Goal: Transaction & Acquisition: Obtain resource

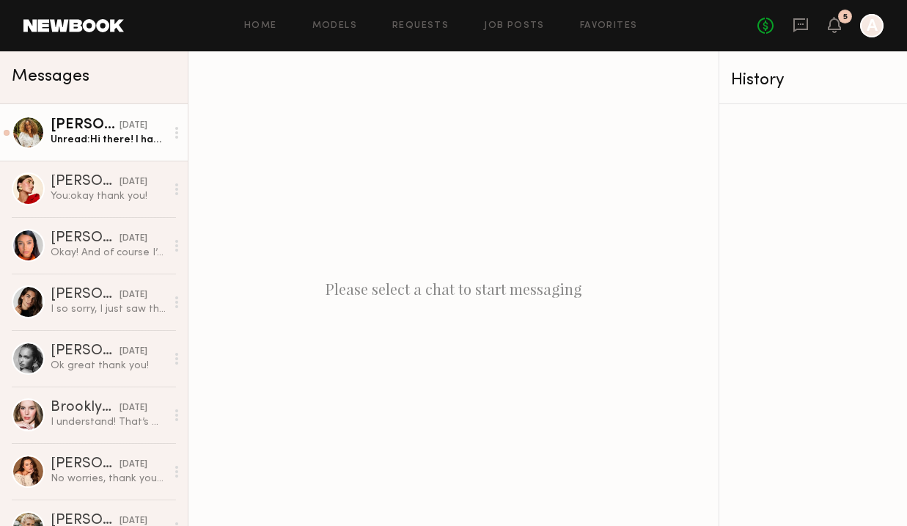
click at [119, 124] on div "09/26/2025" at bounding box center [133, 126] width 28 height 14
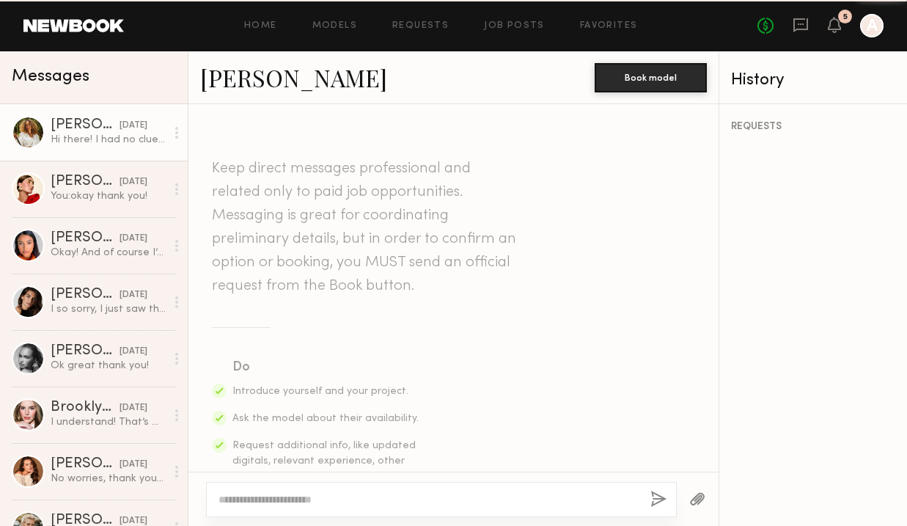
scroll to position [1009, 0]
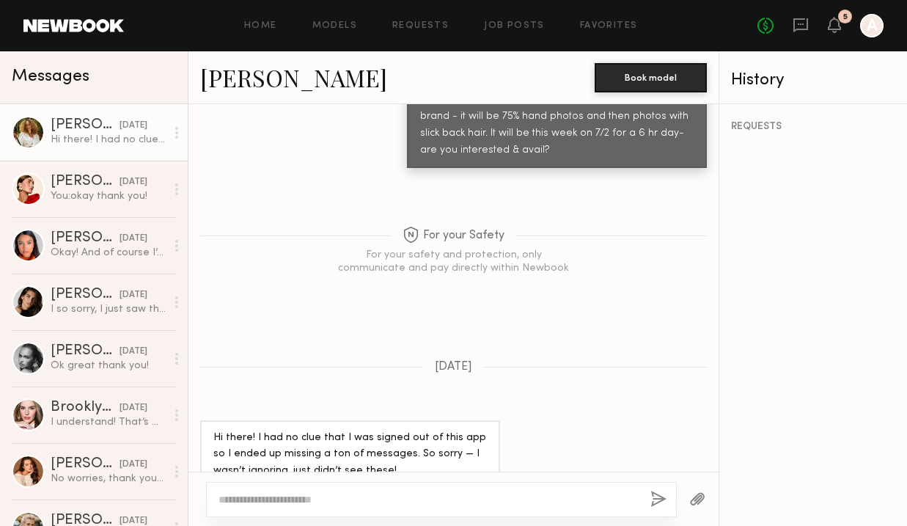
click at [232, 59] on div "Imana R. Book model" at bounding box center [453, 77] width 530 height 53
click at [232, 79] on link "Imana R." at bounding box center [293, 78] width 187 height 32
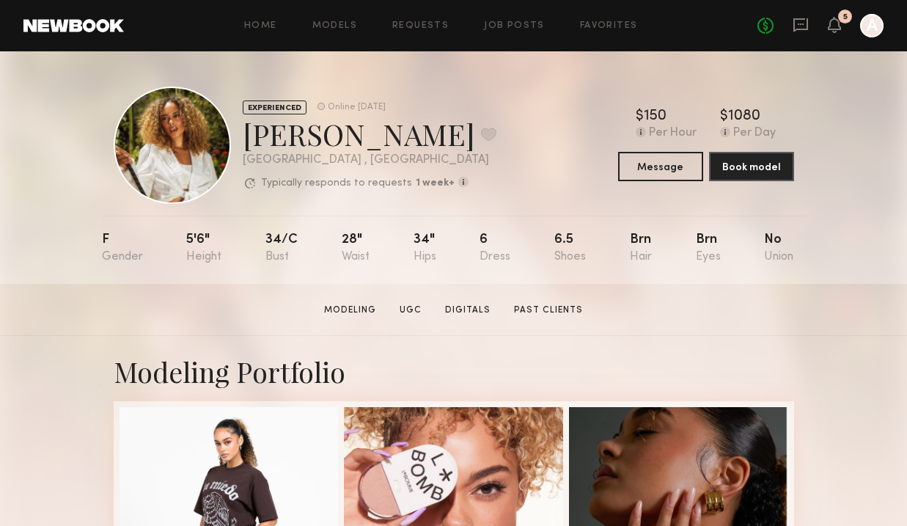
click at [87, 18] on header "Home Models Requests Job Posts Favorites Sign Out No fees up to $5,000 5 A" at bounding box center [453, 25] width 907 height 51
click at [108, 34] on header "Home Models Requests Job Posts Favorites Sign Out No fees up to $5,000 5 A" at bounding box center [453, 25] width 907 height 51
click at [115, 23] on link at bounding box center [73, 25] width 100 height 13
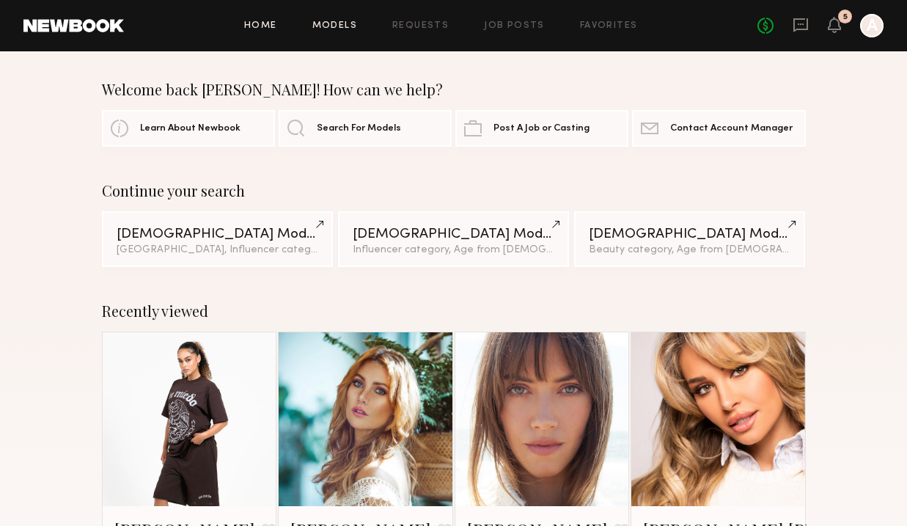
click at [328, 27] on link "Models" at bounding box center [334, 26] width 45 height 10
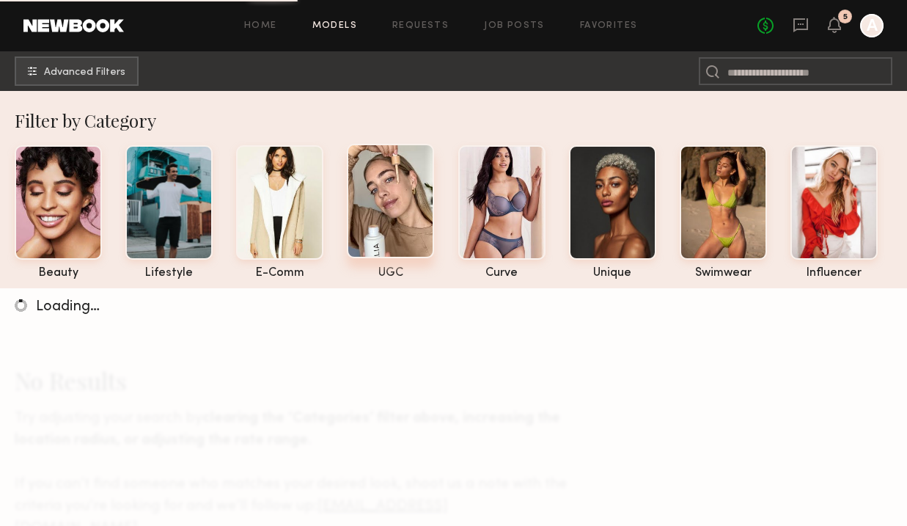
click at [387, 169] on div at bounding box center [390, 201] width 87 height 114
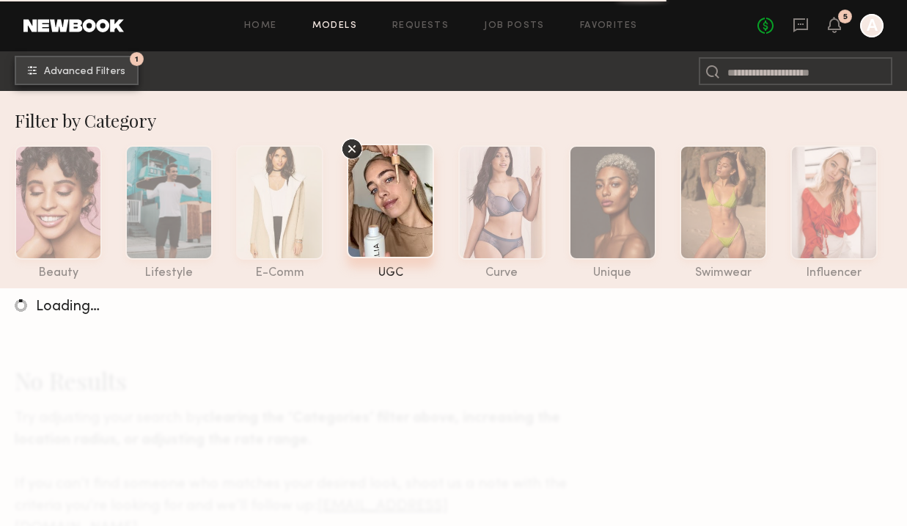
click at [117, 70] on span "Advanced Filters" at bounding box center [84, 72] width 81 height 10
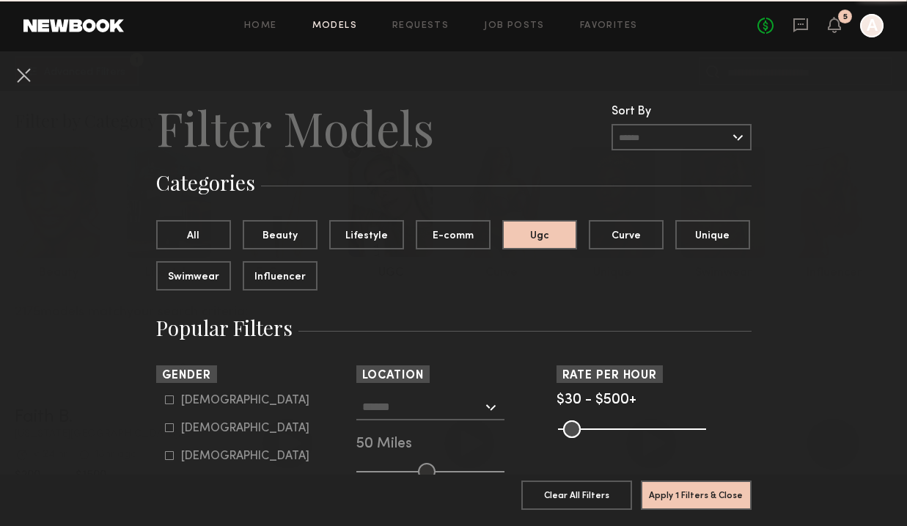
click at [169, 424] on icon at bounding box center [169, 427] width 9 height 9
type input "**"
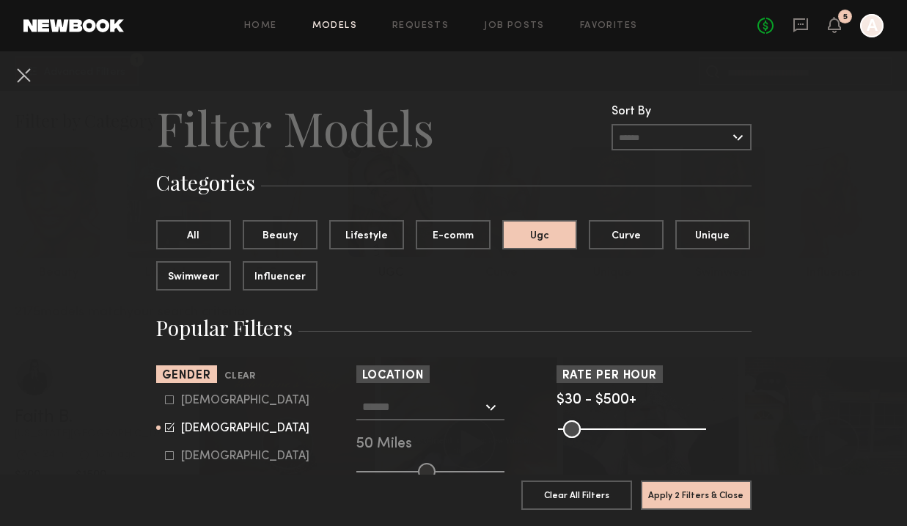
click at [418, 414] on input "text" at bounding box center [422, 406] width 120 height 25
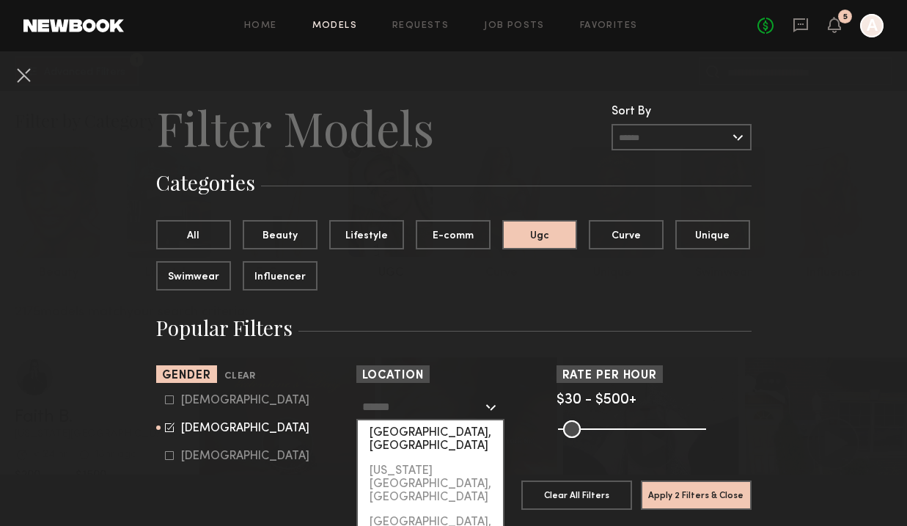
click at [397, 432] on div "[GEOGRAPHIC_DATA], [GEOGRAPHIC_DATA]" at bounding box center [430, 439] width 145 height 38
type input "**********"
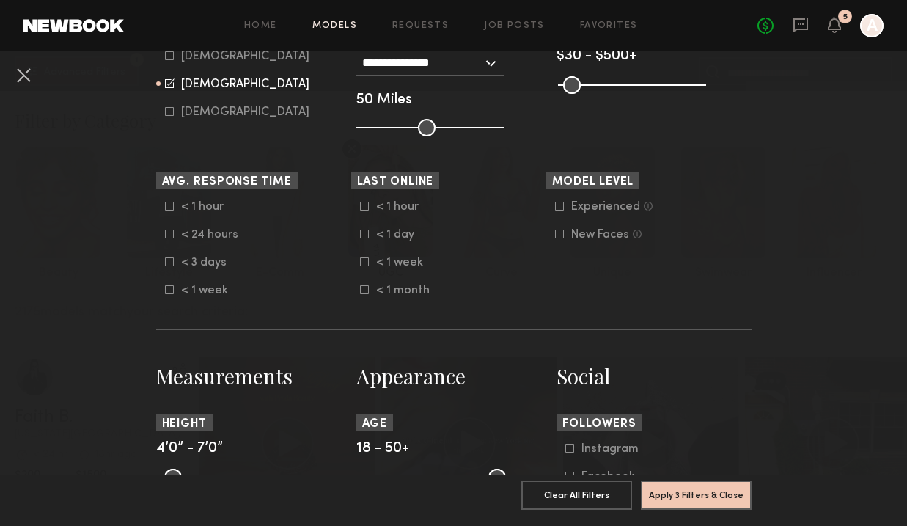
scroll to position [446, 0]
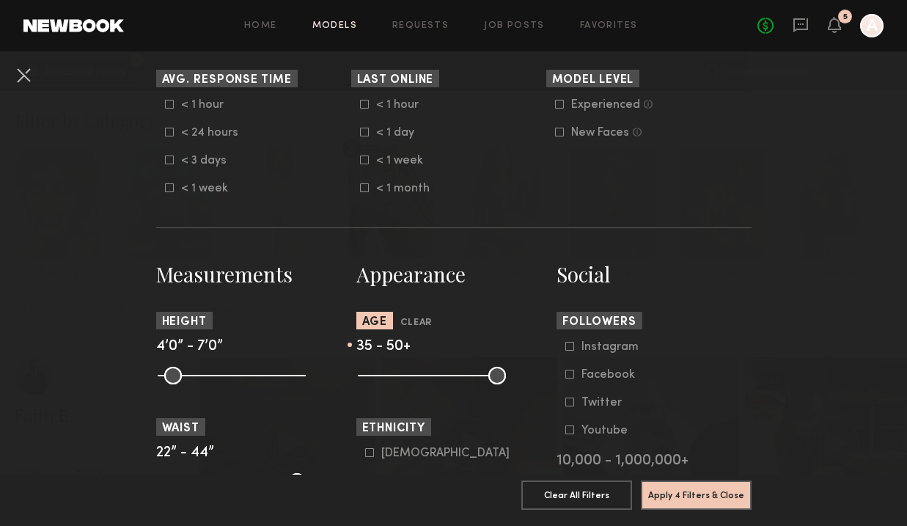
drag, startPoint x: 369, startPoint y: 374, endPoint x: 434, endPoint y: 376, distance: 64.5
type input "**"
click at [434, 376] on input "range" at bounding box center [432, 375] width 148 height 18
drag, startPoint x: 499, startPoint y: 377, endPoint x: 475, endPoint y: 378, distance: 24.2
type input "**"
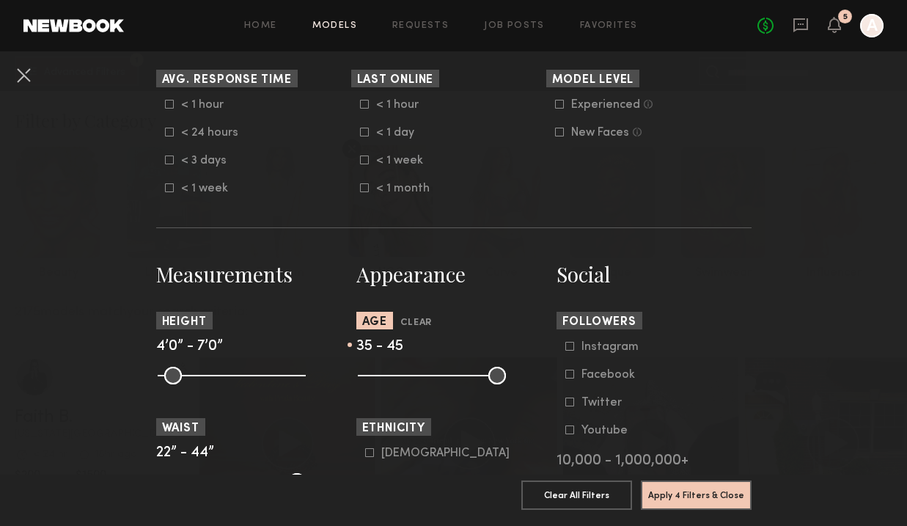
click at [475, 378] on input "range" at bounding box center [432, 375] width 148 height 18
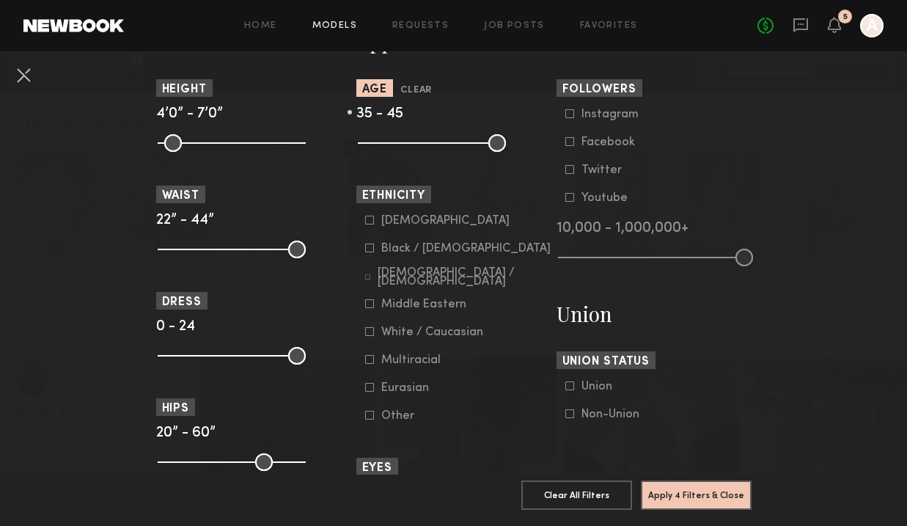
scroll to position [720, 0]
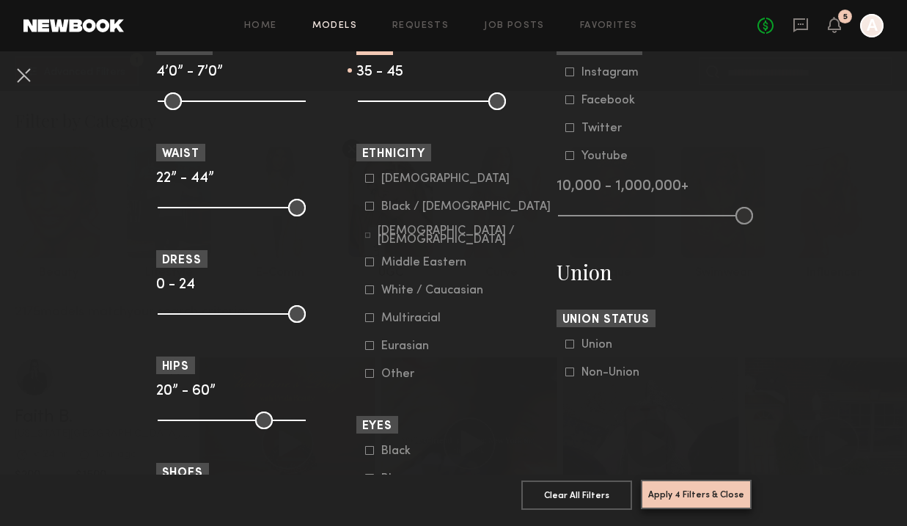
click at [681, 487] on button "Apply 4 Filters & Close" at bounding box center [696, 493] width 111 height 29
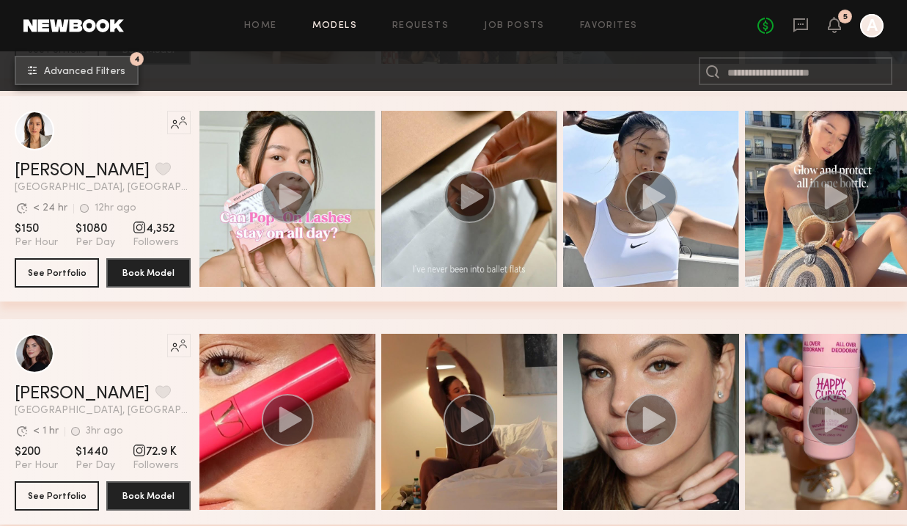
scroll to position [486, 0]
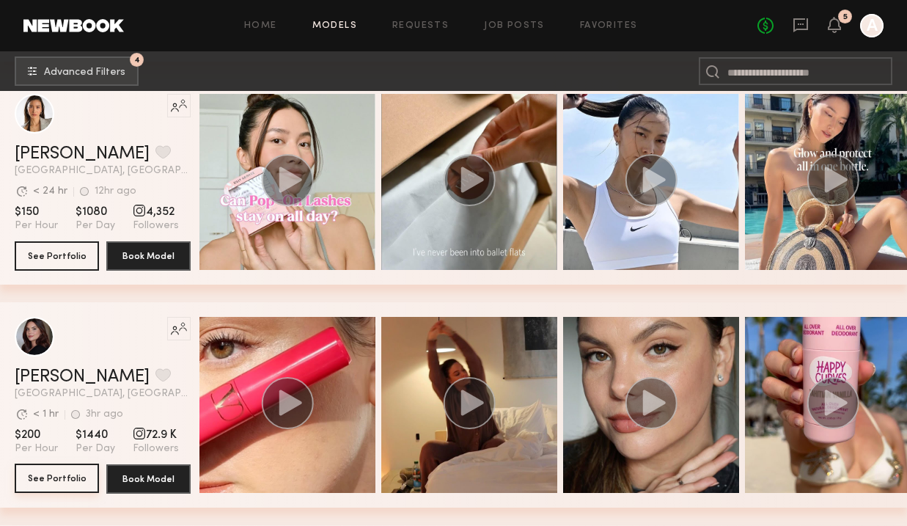
click at [48, 476] on button "See Portfolio" at bounding box center [57, 477] width 84 height 29
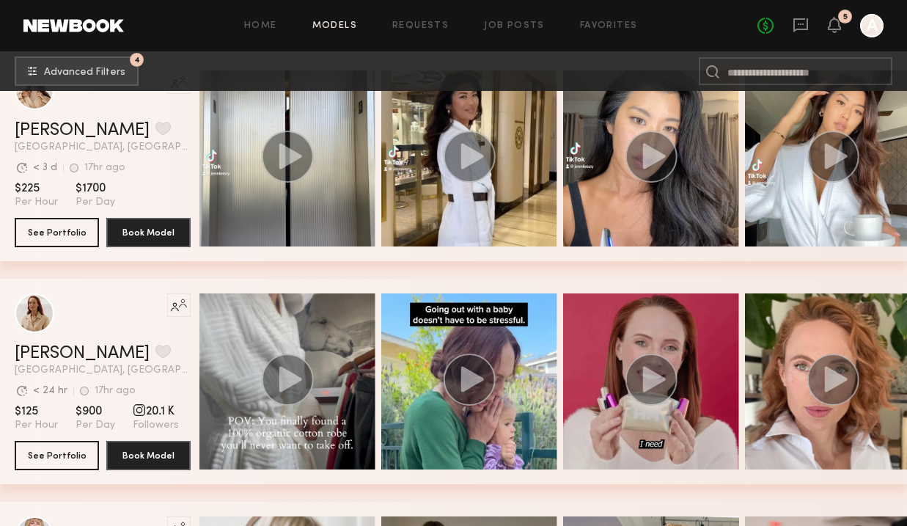
scroll to position [1058, 0]
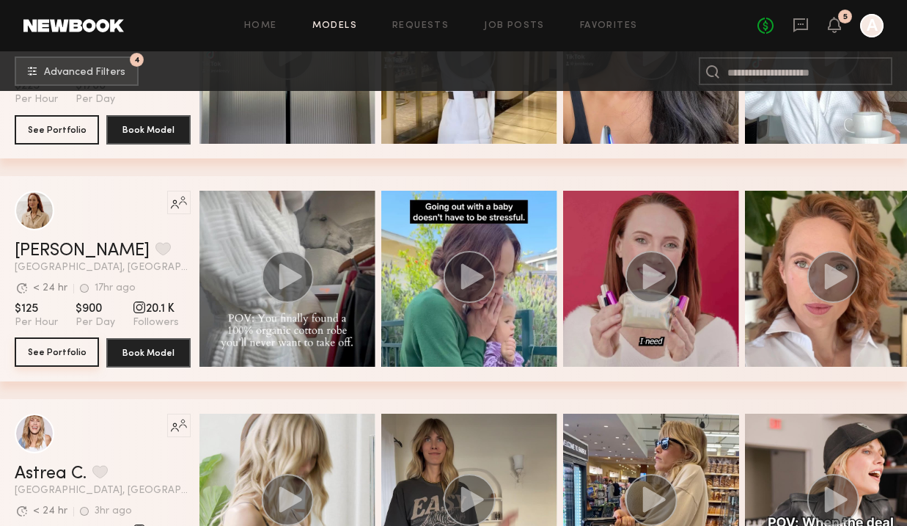
click at [34, 350] on button "See Portfolio" at bounding box center [57, 351] width 84 height 29
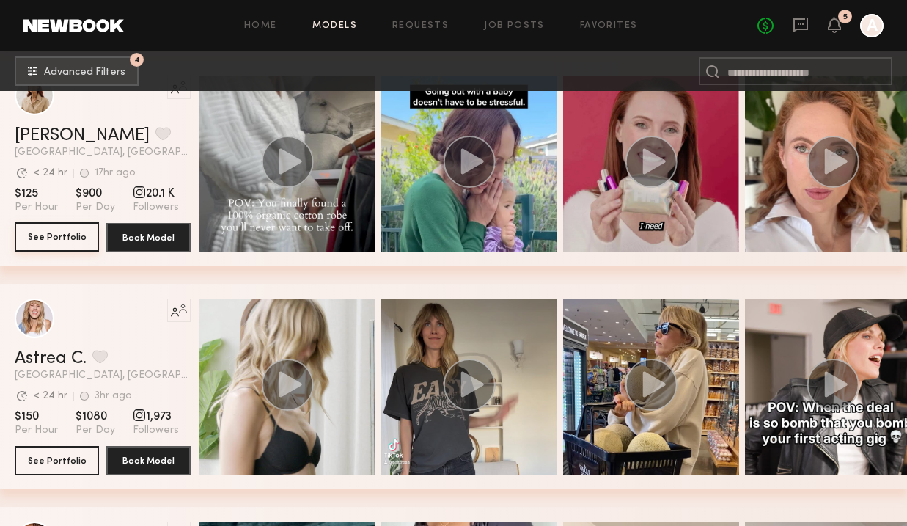
scroll to position [1296, 0]
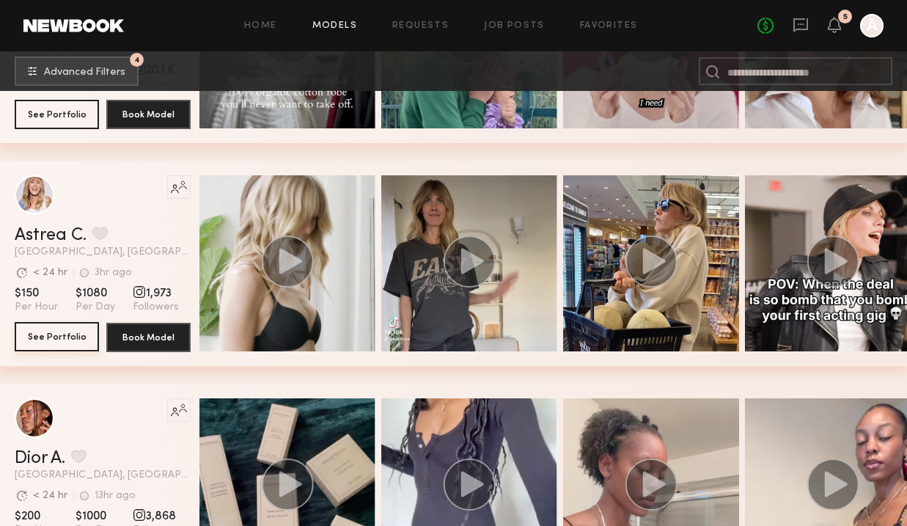
click at [59, 334] on button "See Portfolio" at bounding box center [57, 336] width 84 height 29
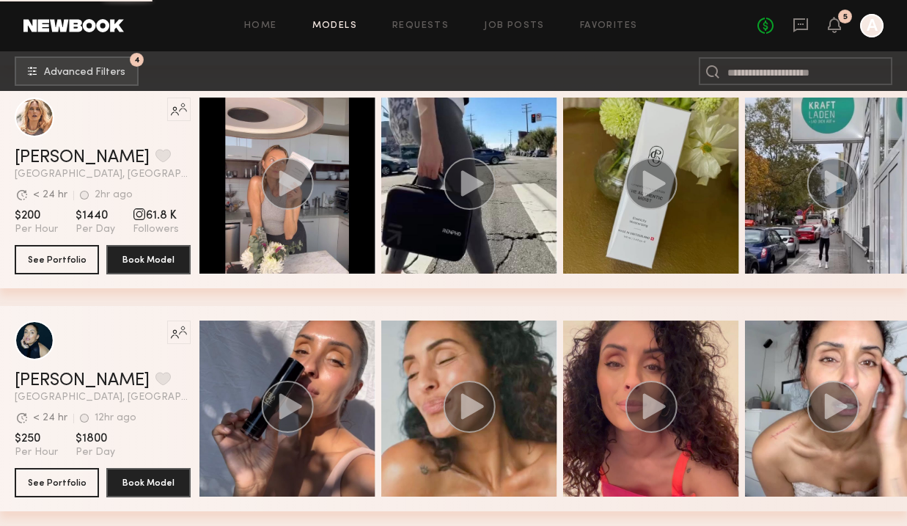
scroll to position [1879, 0]
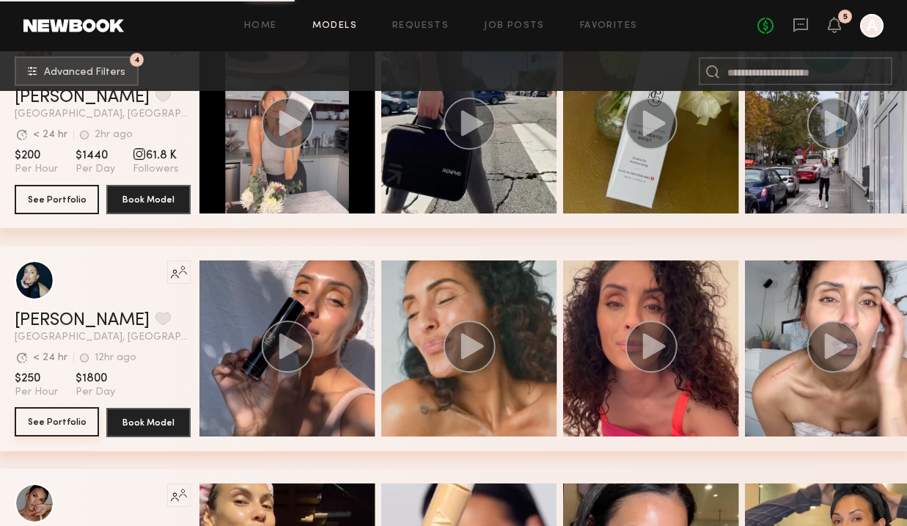
click at [64, 420] on button "See Portfolio" at bounding box center [57, 421] width 84 height 29
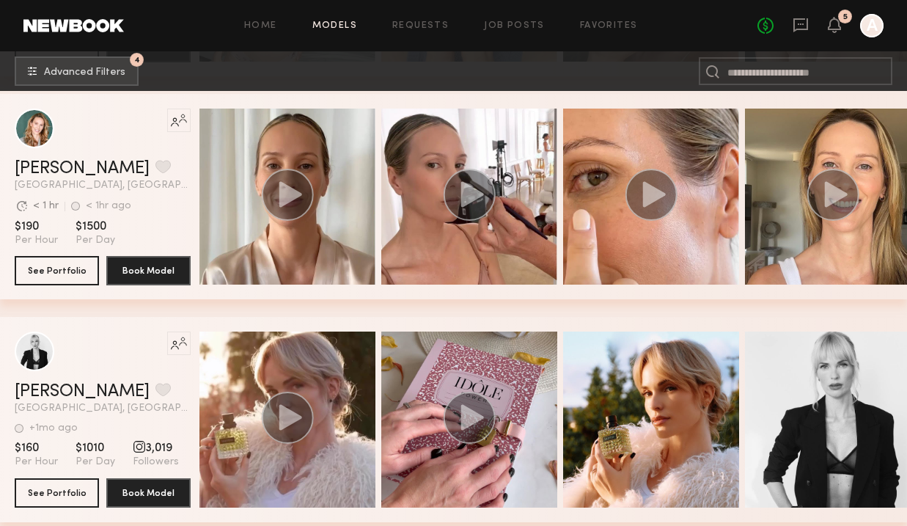
scroll to position [2961, 0]
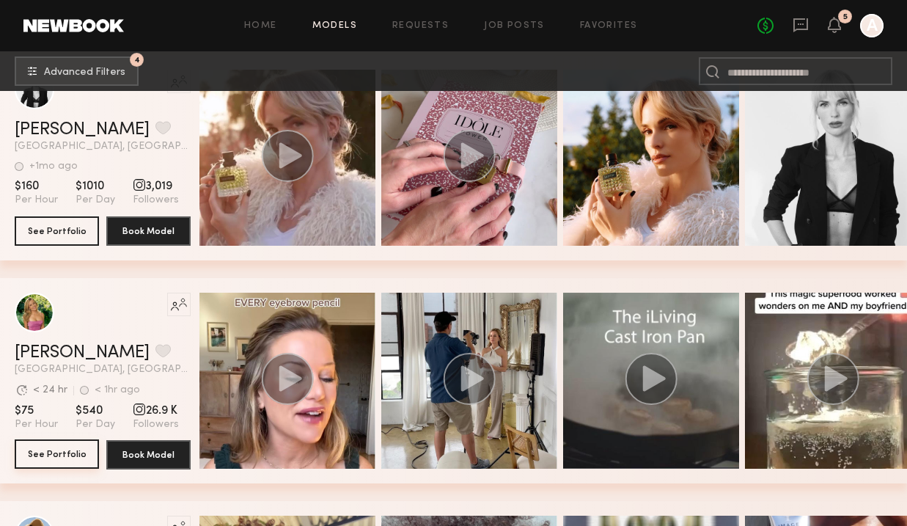
click at [65, 455] on button "See Portfolio" at bounding box center [57, 453] width 84 height 29
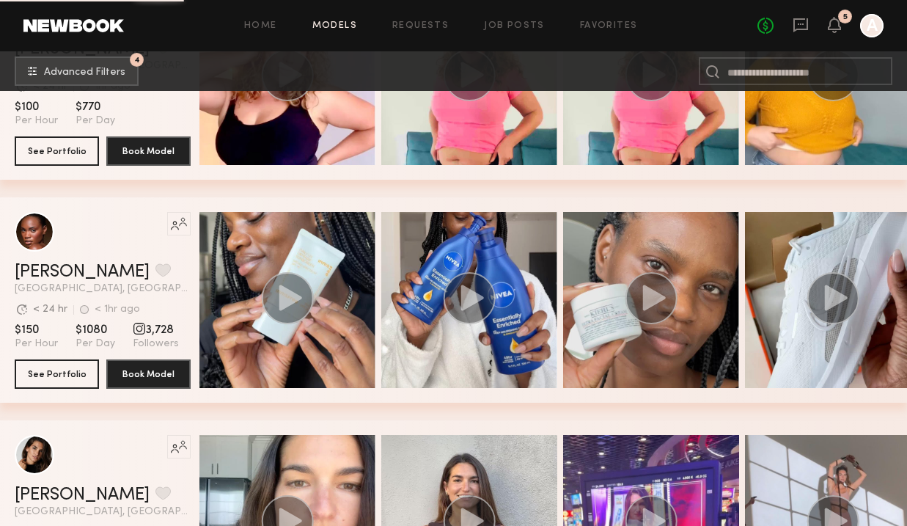
scroll to position [4822, 0]
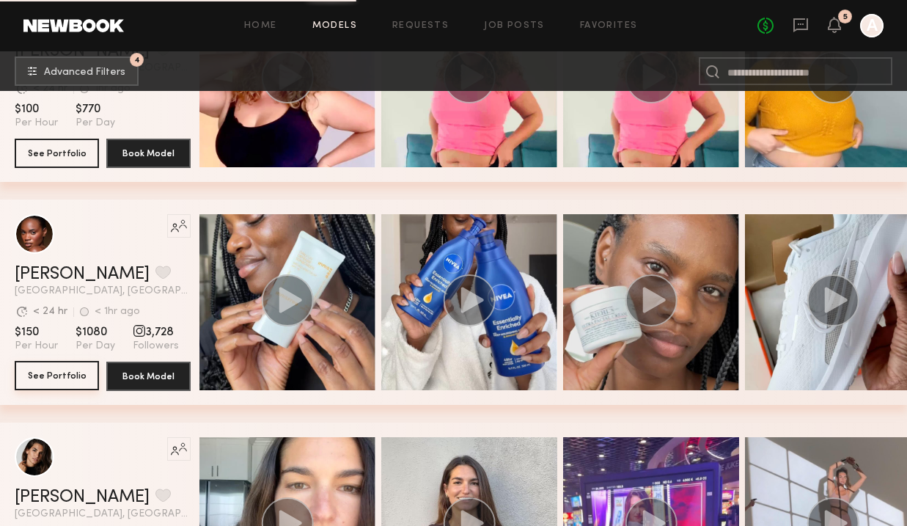
click at [60, 380] on button "See Portfolio" at bounding box center [57, 375] width 84 height 29
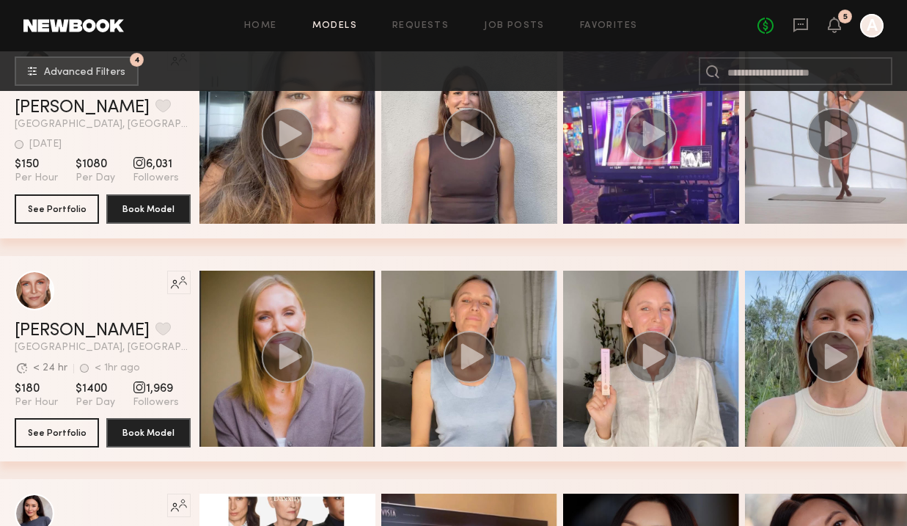
scroll to position [5233, 0]
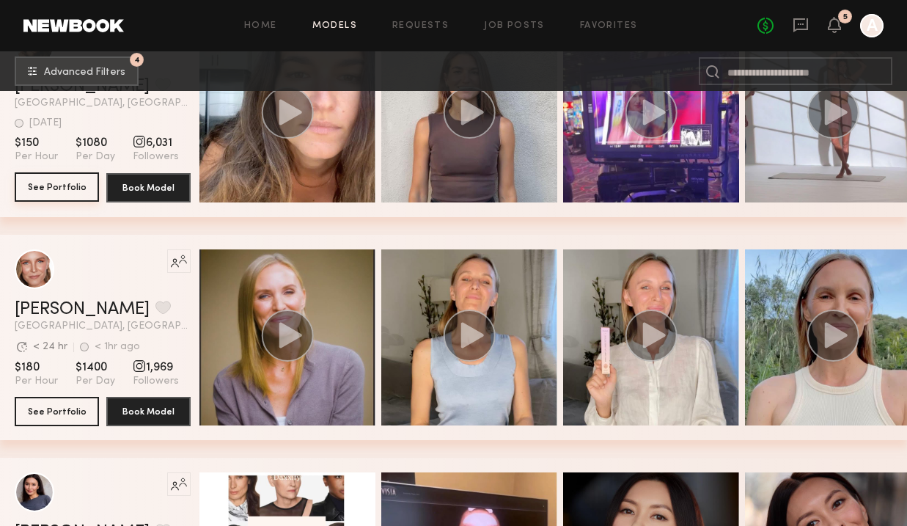
click at [49, 188] on button "See Portfolio" at bounding box center [57, 186] width 84 height 29
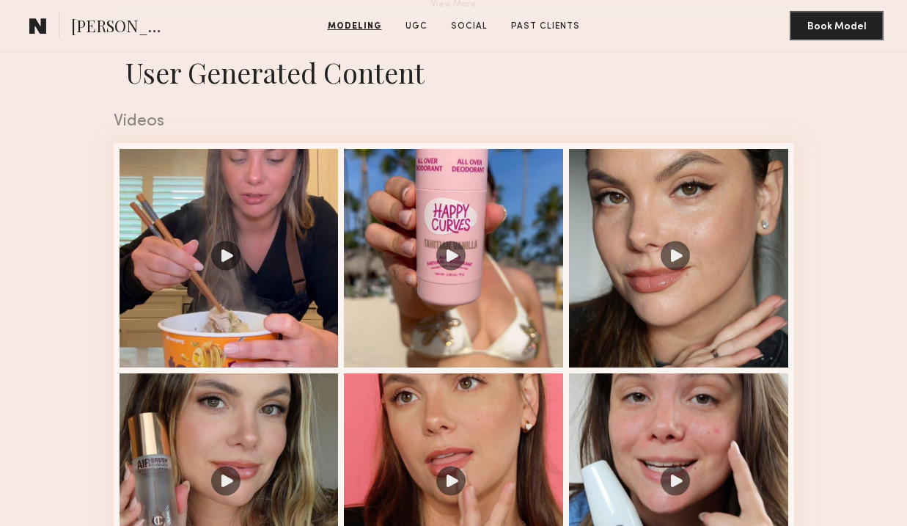
scroll to position [1331, 0]
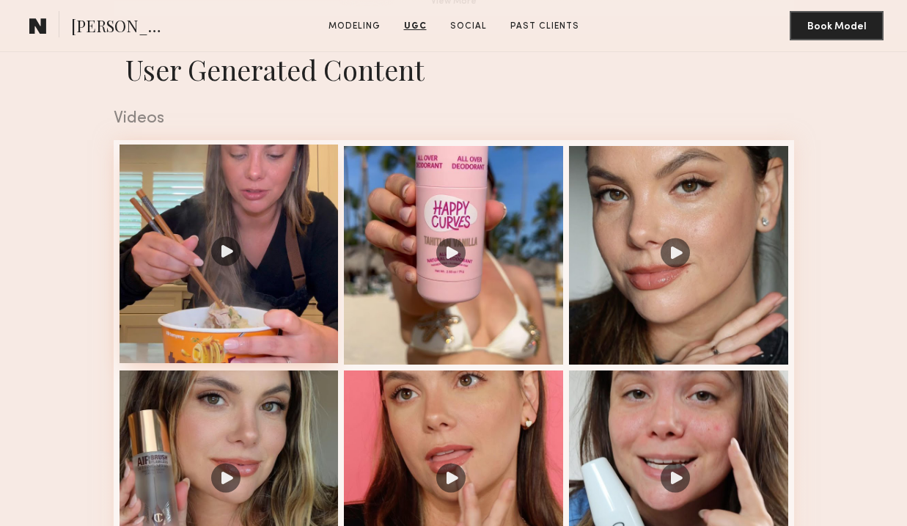
click at [273, 246] on div at bounding box center [228, 253] width 219 height 219
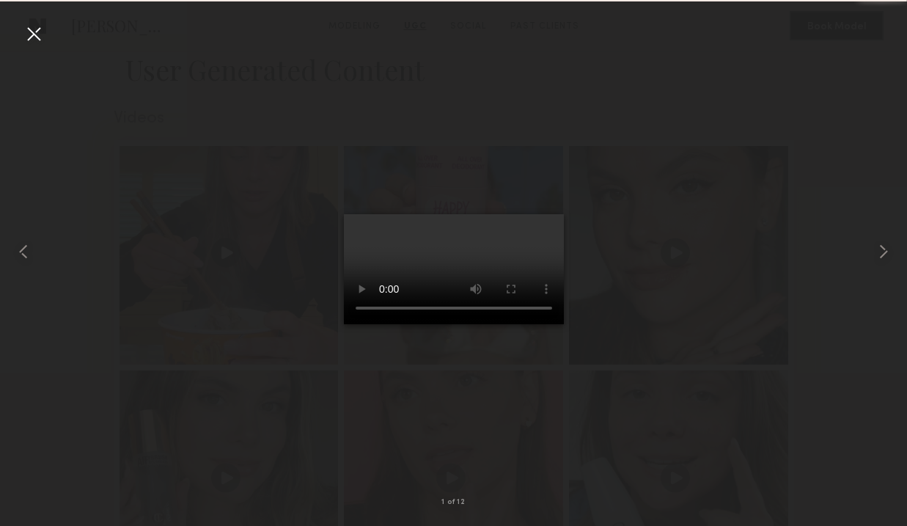
click at [34, 39] on div at bounding box center [33, 33] width 23 height 23
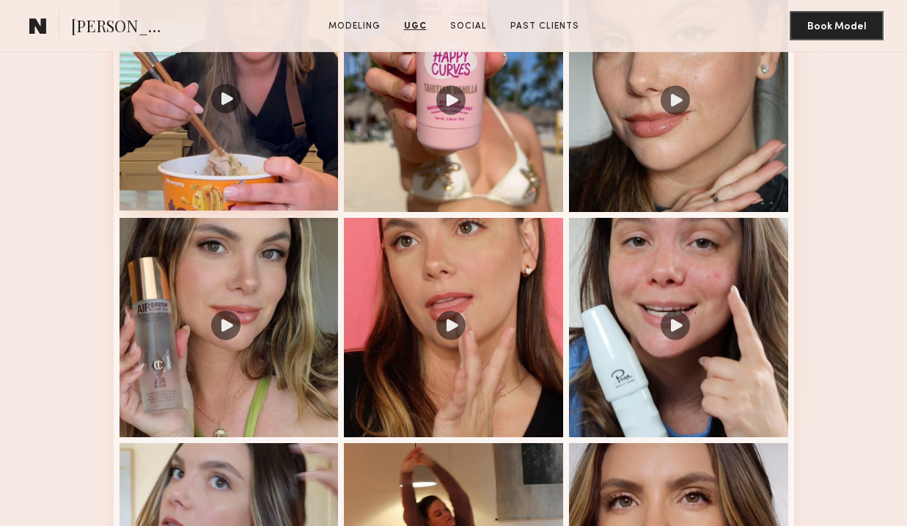
scroll to position [1506, 0]
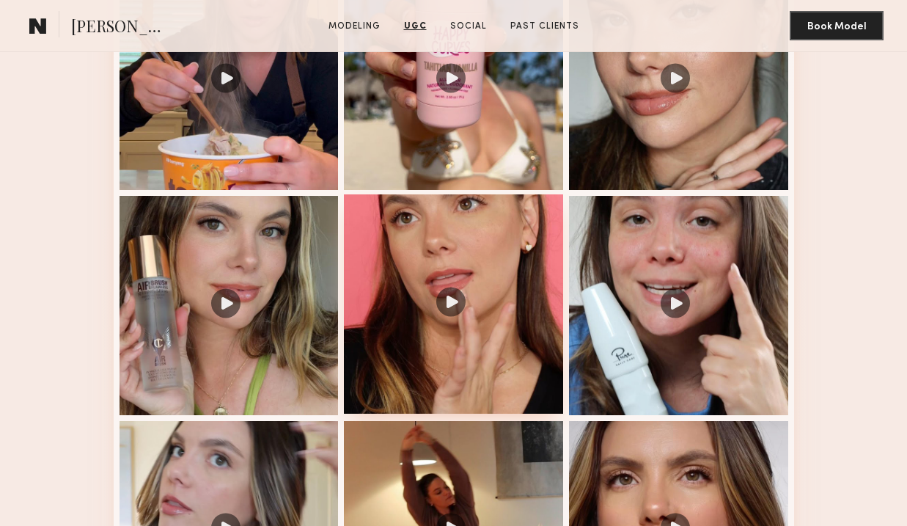
click at [488, 308] on div at bounding box center [453, 303] width 219 height 219
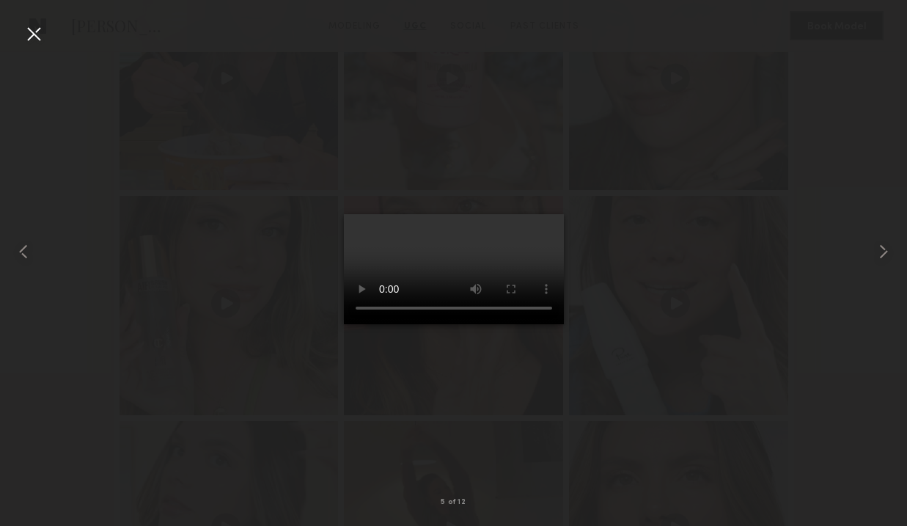
click at [39, 49] on div at bounding box center [453, 250] width 907 height 455
click at [32, 37] on div at bounding box center [33, 33] width 23 height 23
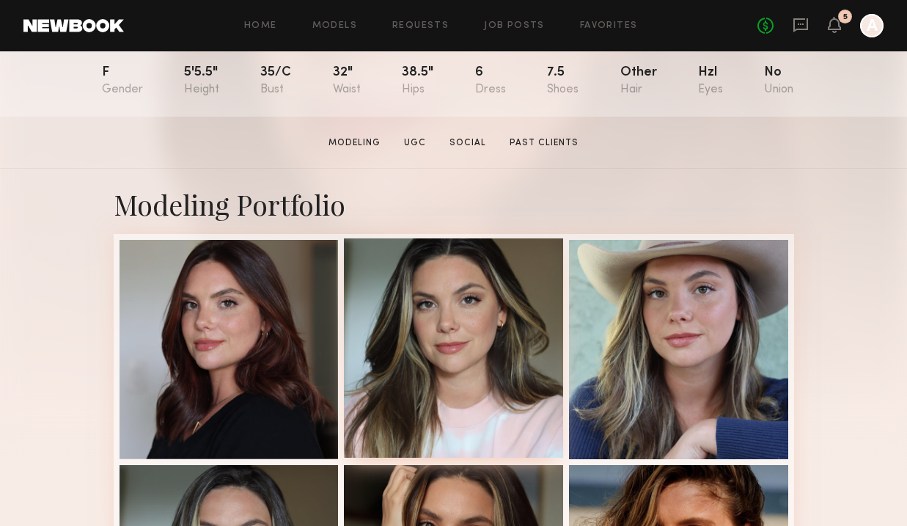
scroll to position [341, 0]
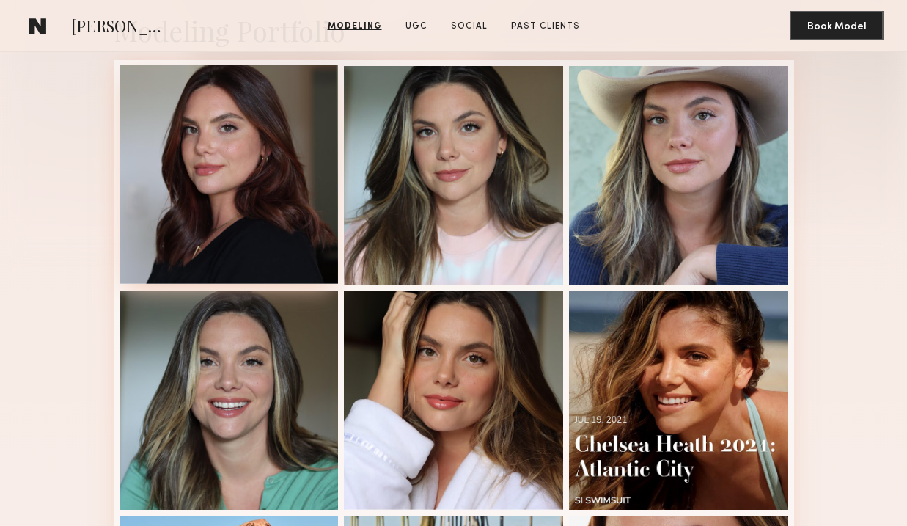
click at [238, 151] on div at bounding box center [228, 174] width 219 height 219
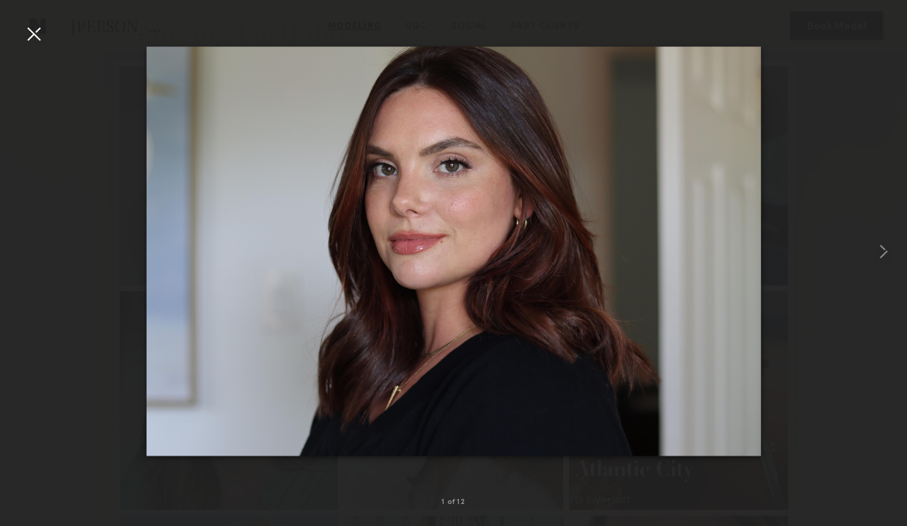
click at [638, 290] on img at bounding box center [453, 251] width 614 height 410
click at [694, 370] on img at bounding box center [453, 251] width 614 height 410
click at [27, 41] on div at bounding box center [33, 33] width 23 height 23
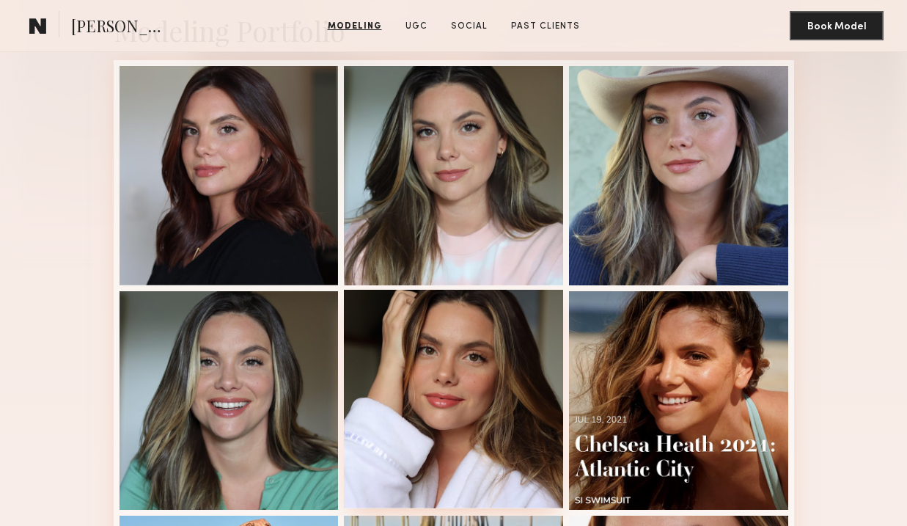
scroll to position [0, 0]
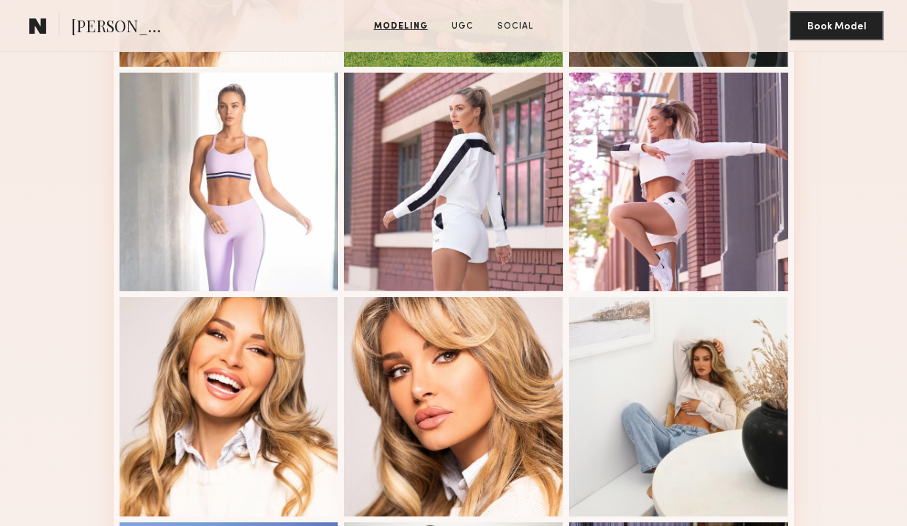
scroll to position [556, 0]
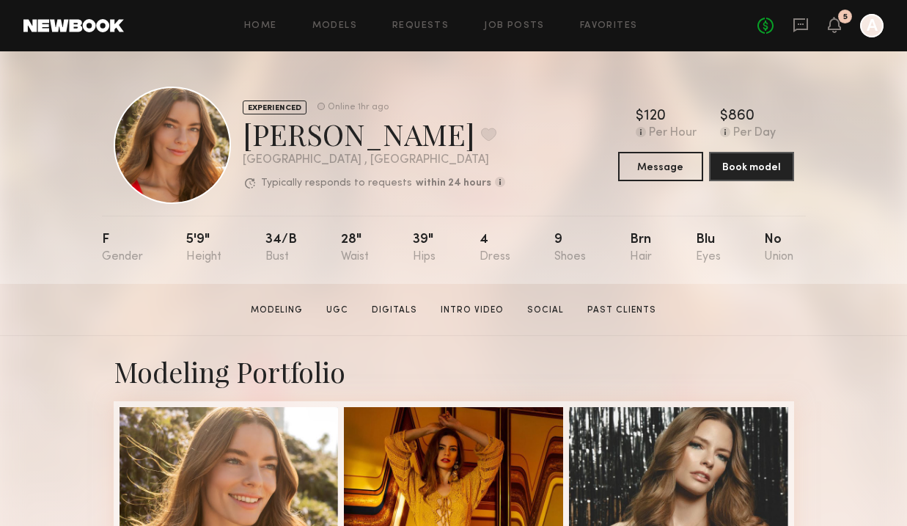
scroll to position [29, 0]
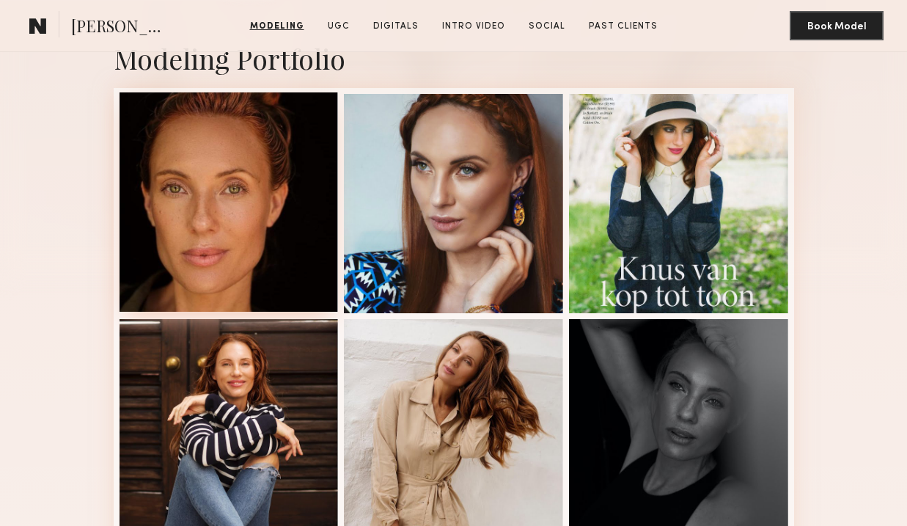
scroll to position [336, 0]
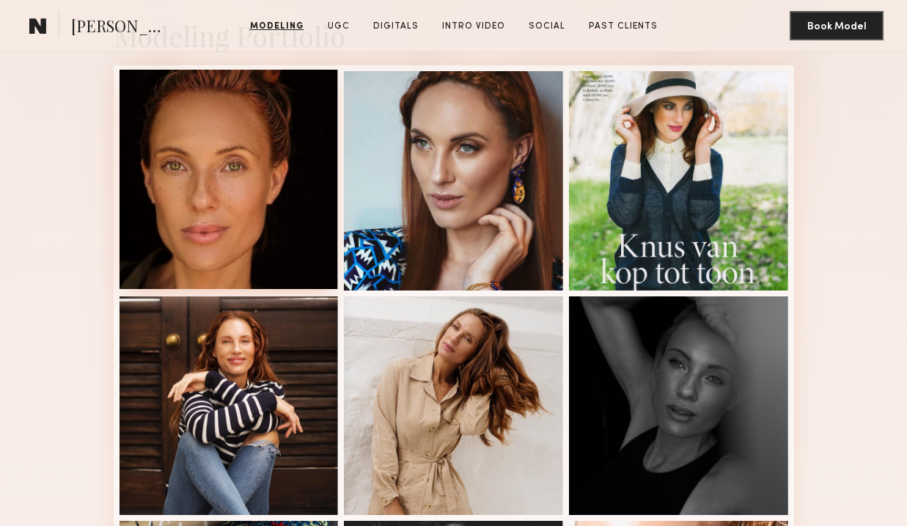
click at [196, 172] on div at bounding box center [228, 179] width 219 height 219
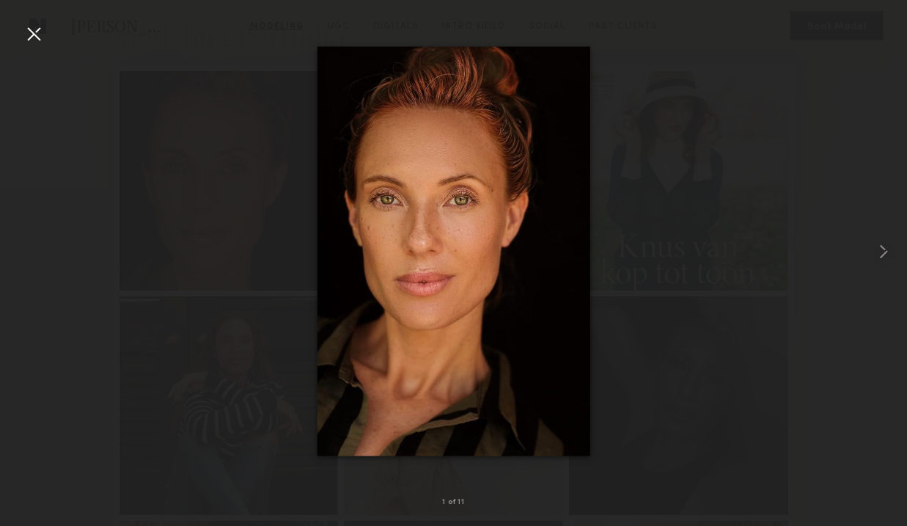
click at [38, 33] on div at bounding box center [33, 33] width 23 height 23
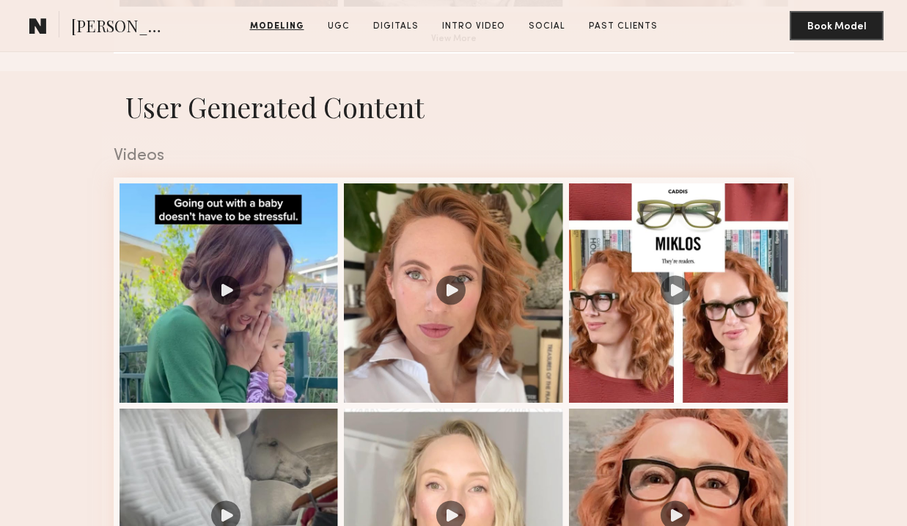
scroll to position [1093, 0]
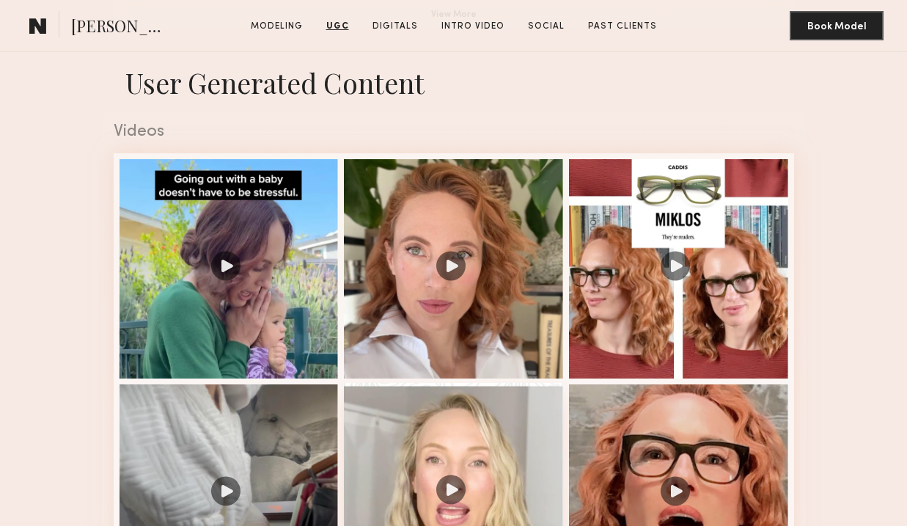
click at [474, 471] on div at bounding box center [453, 492] width 219 height 219
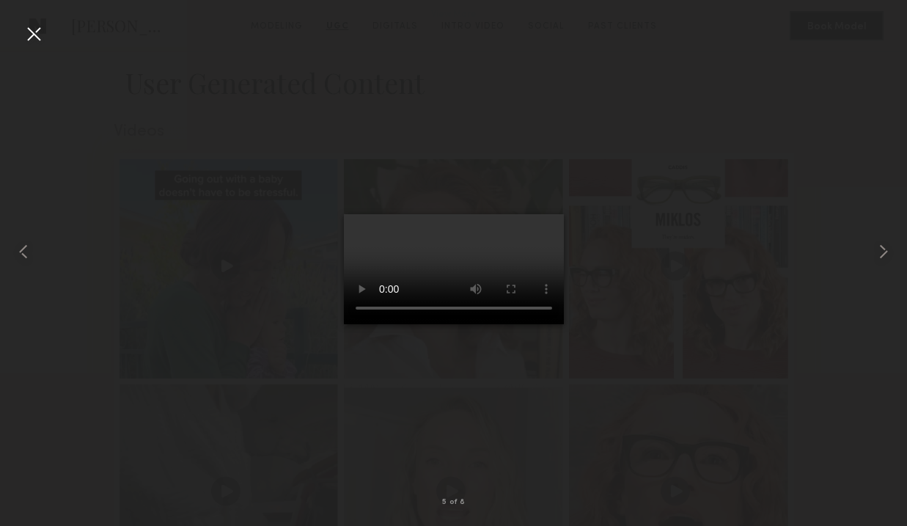
click at [33, 38] on div at bounding box center [33, 33] width 23 height 23
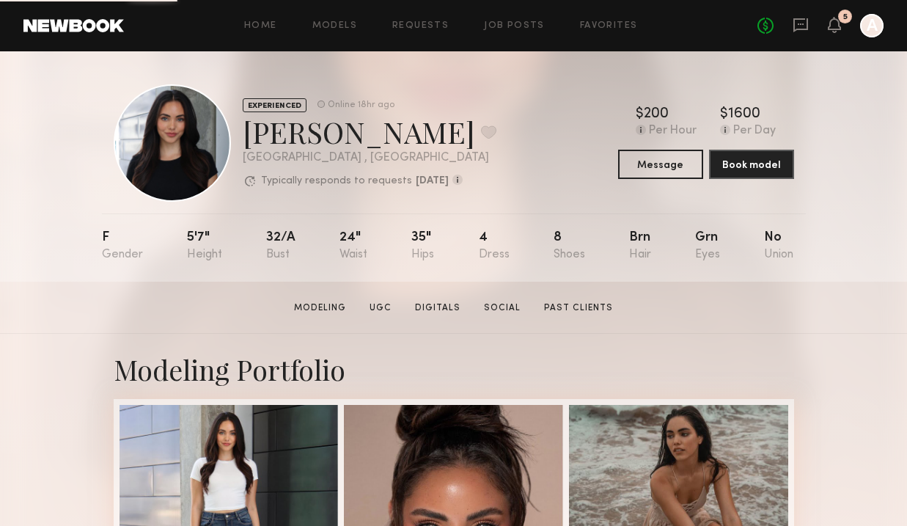
scroll to position [22, 0]
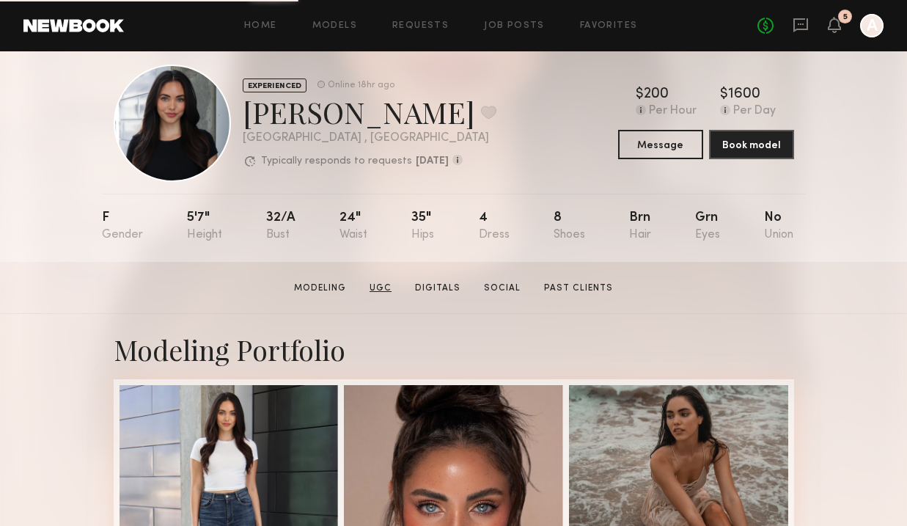
click at [384, 281] on link "UGC" at bounding box center [381, 287] width 34 height 13
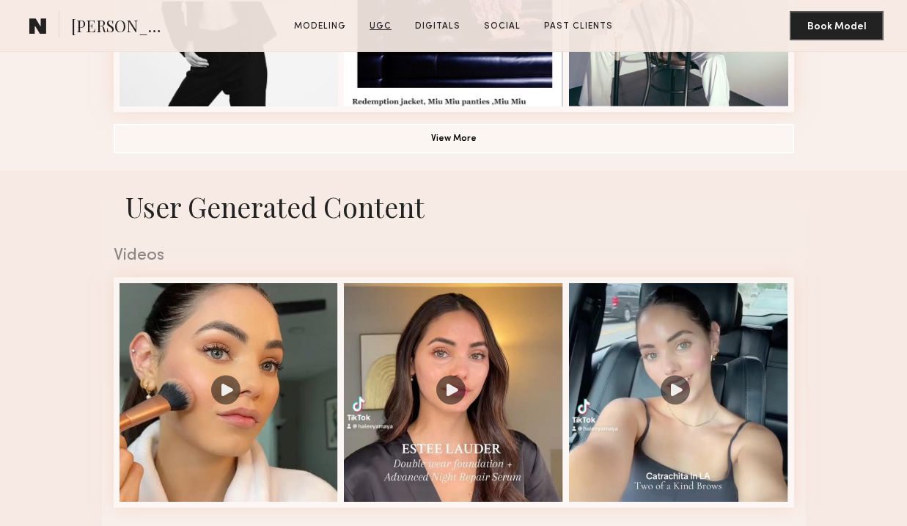
scroll to position [1276, 0]
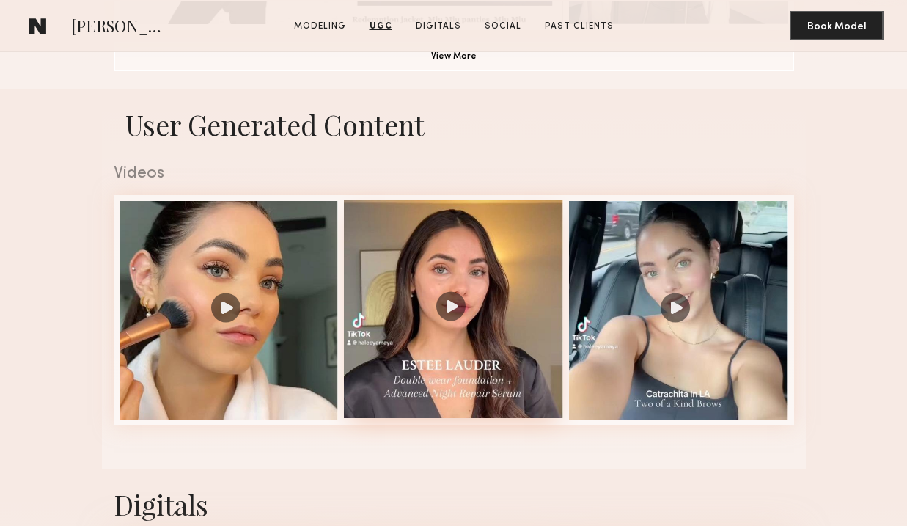
click at [479, 275] on div at bounding box center [453, 308] width 219 height 219
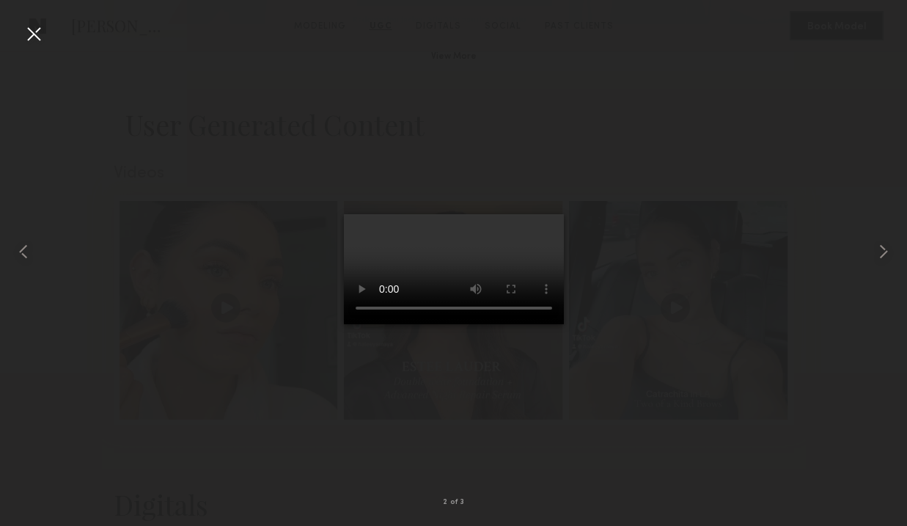
click at [40, 32] on div at bounding box center [33, 33] width 23 height 23
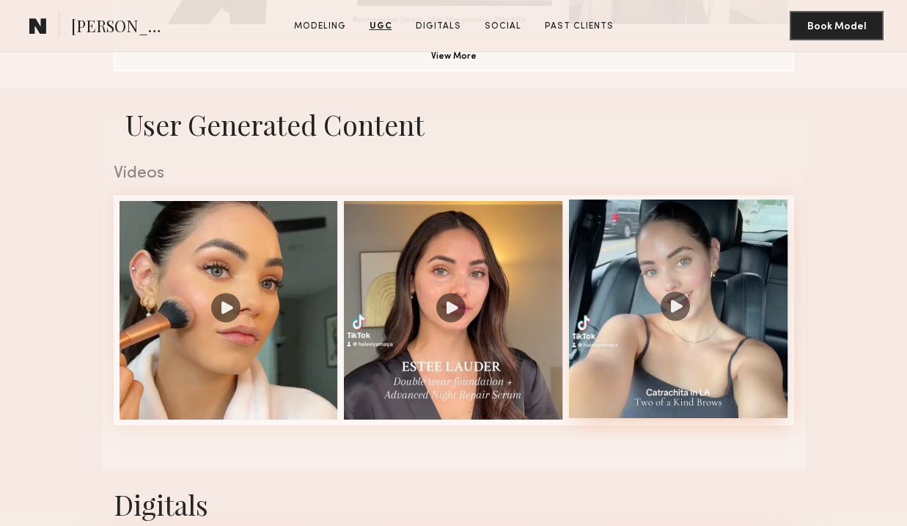
click at [725, 276] on div at bounding box center [678, 308] width 219 height 219
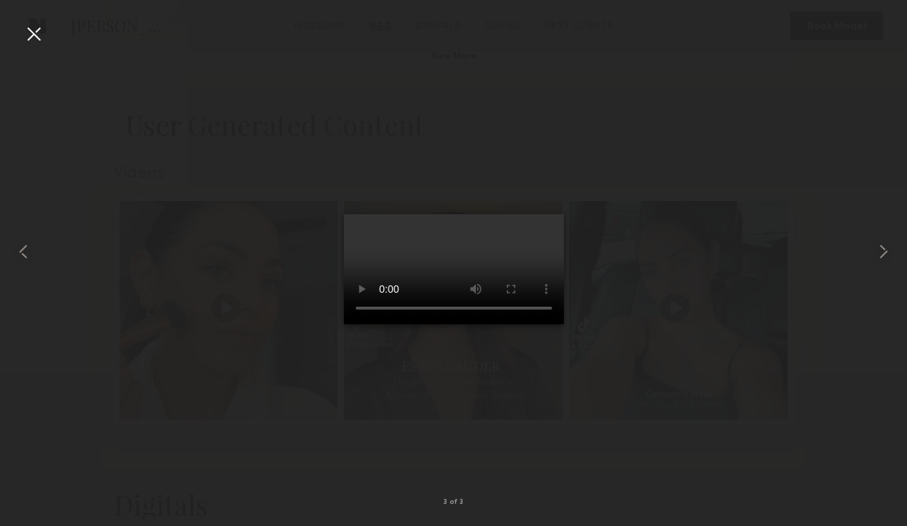
click at [36, 37] on div at bounding box center [33, 33] width 23 height 23
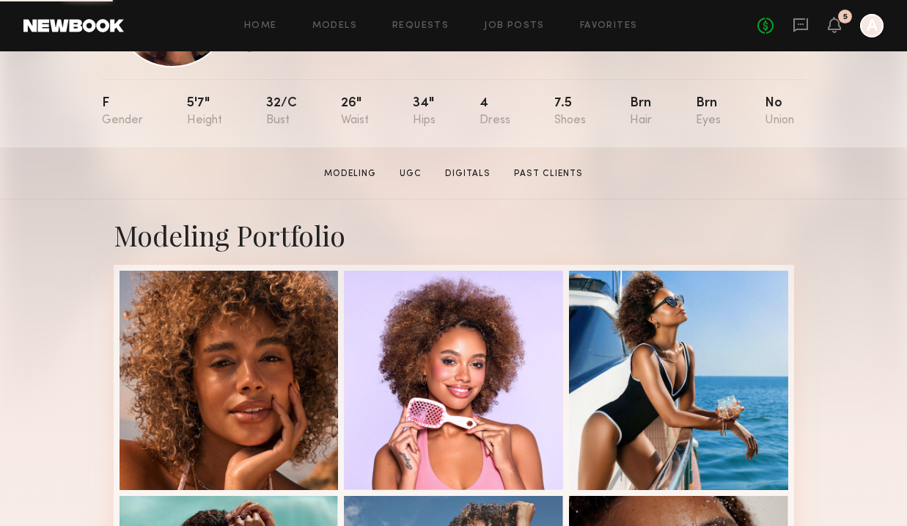
scroll to position [192, 0]
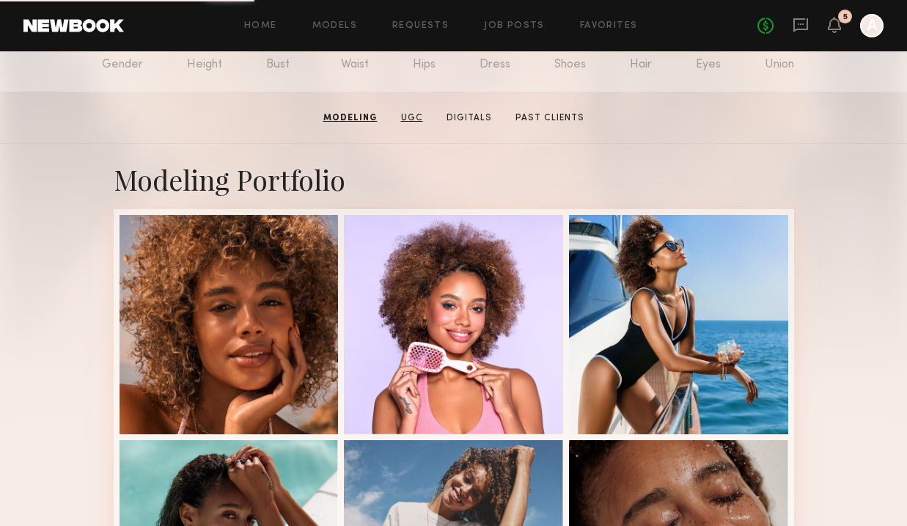
click at [405, 114] on link "UGC" at bounding box center [412, 117] width 34 height 13
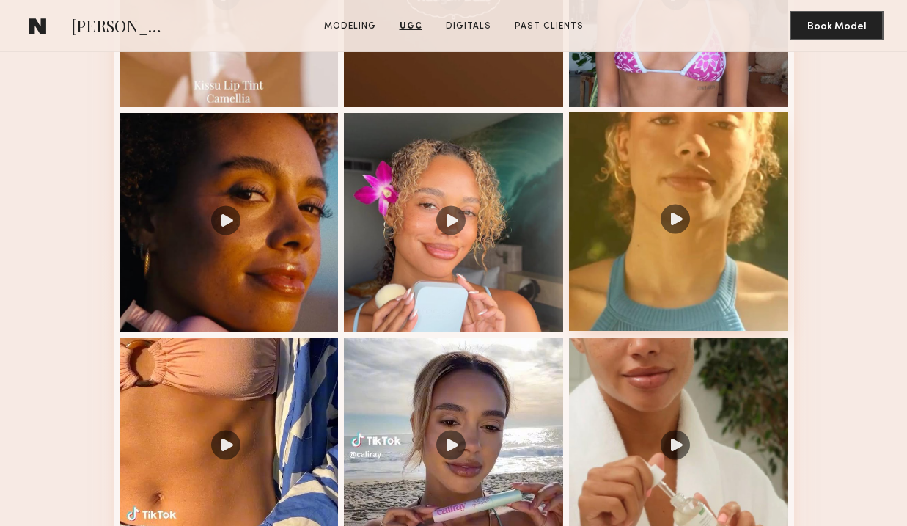
scroll to position [1600, 0]
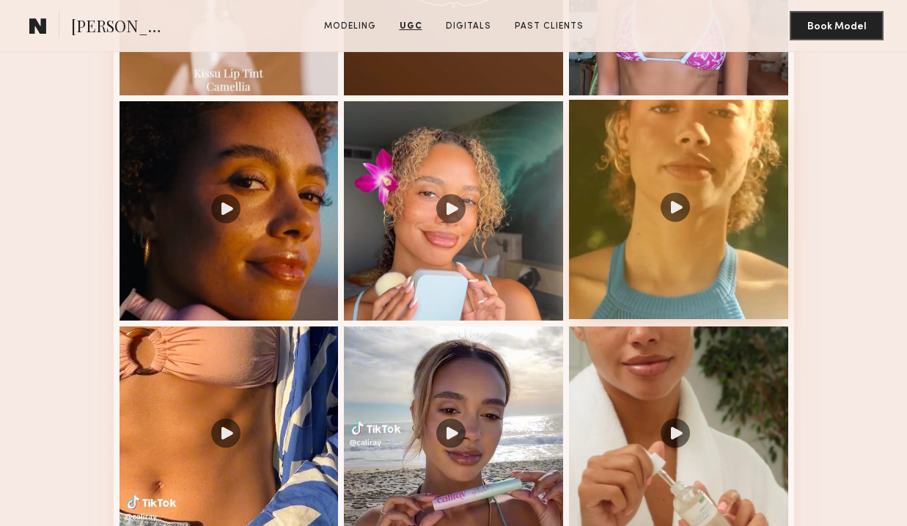
click at [684, 161] on div at bounding box center [678, 209] width 219 height 219
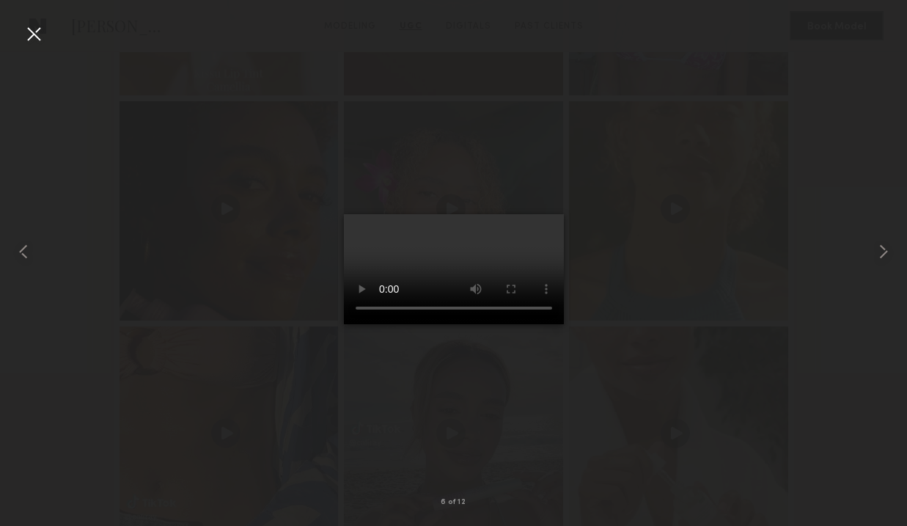
click at [476, 324] on video at bounding box center [454, 269] width 220 height 110
click at [45, 32] on div at bounding box center [33, 33] width 23 height 23
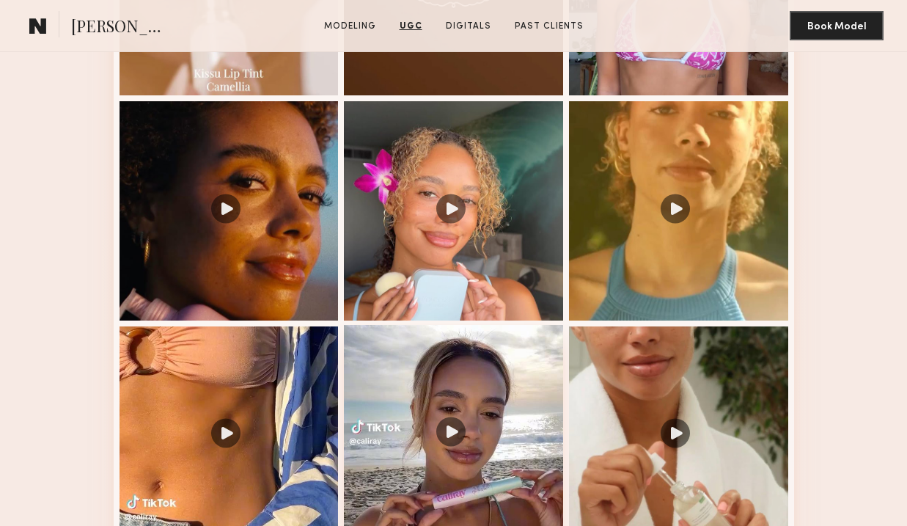
click at [483, 372] on div at bounding box center [453, 434] width 219 height 219
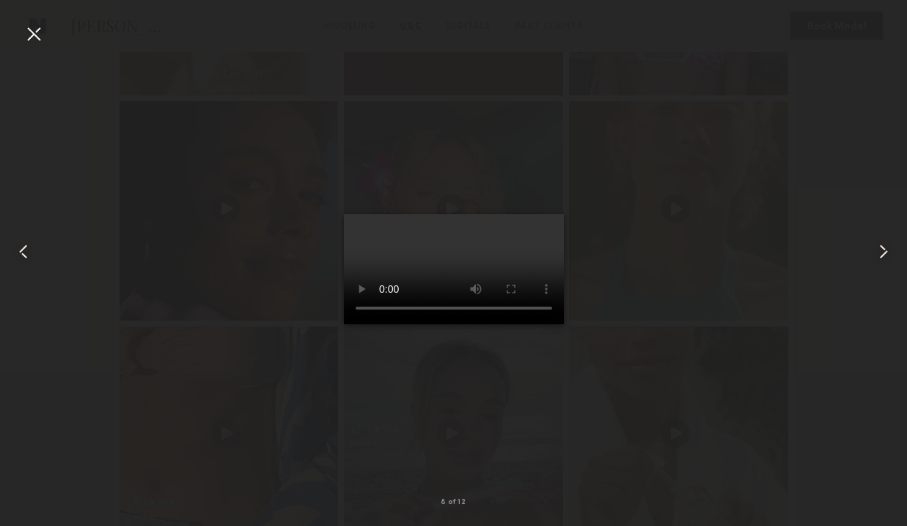
click at [31, 37] on div at bounding box center [33, 33] width 23 height 23
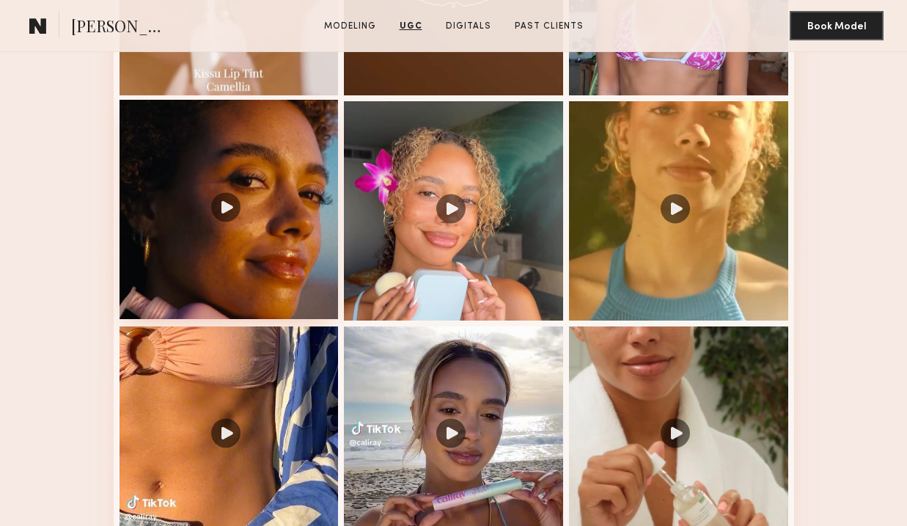
click at [270, 188] on div at bounding box center [228, 209] width 219 height 219
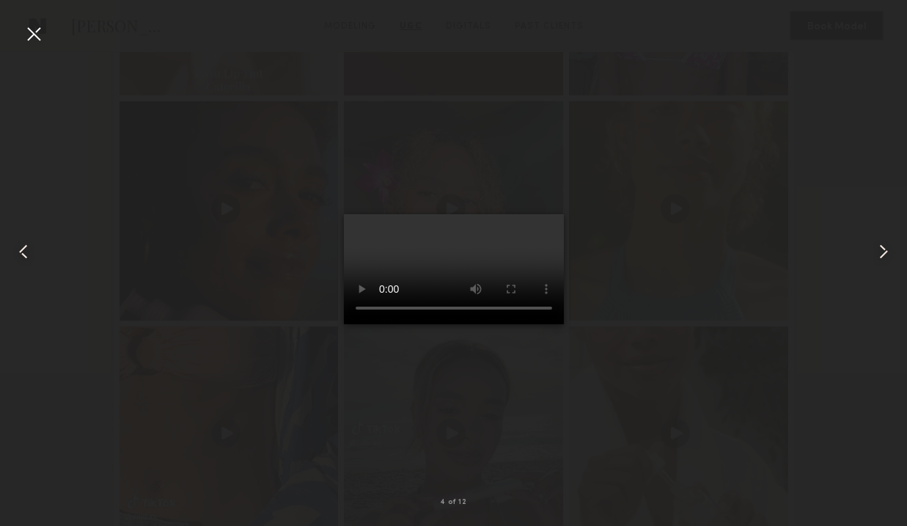
click at [29, 40] on div at bounding box center [33, 33] width 23 height 23
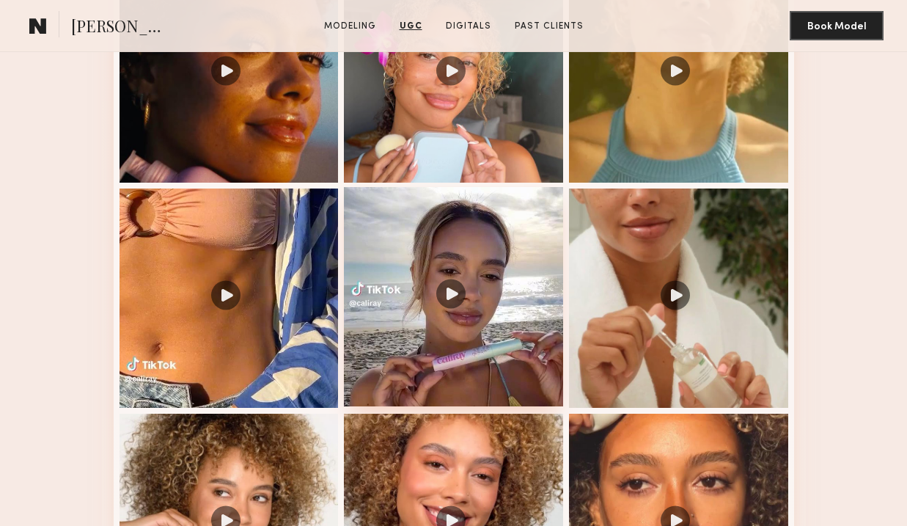
scroll to position [1874, 0]
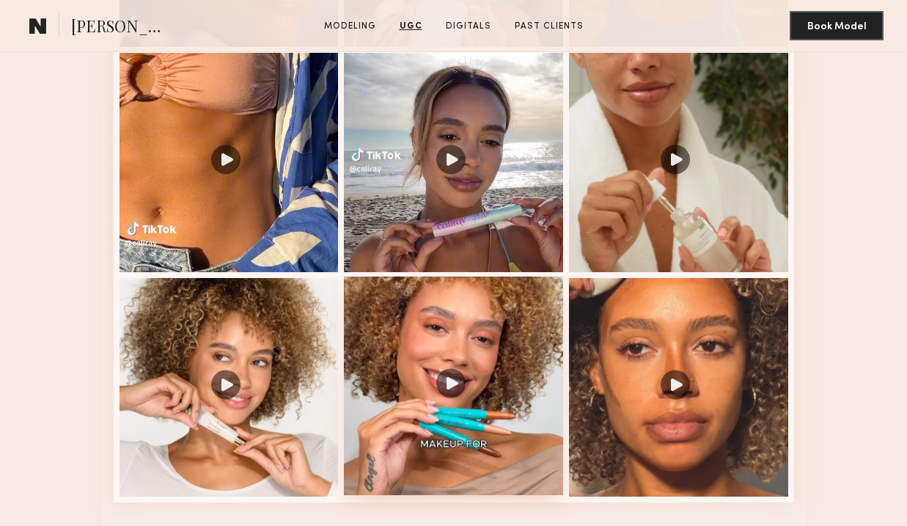
click at [484, 346] on div at bounding box center [453, 385] width 219 height 219
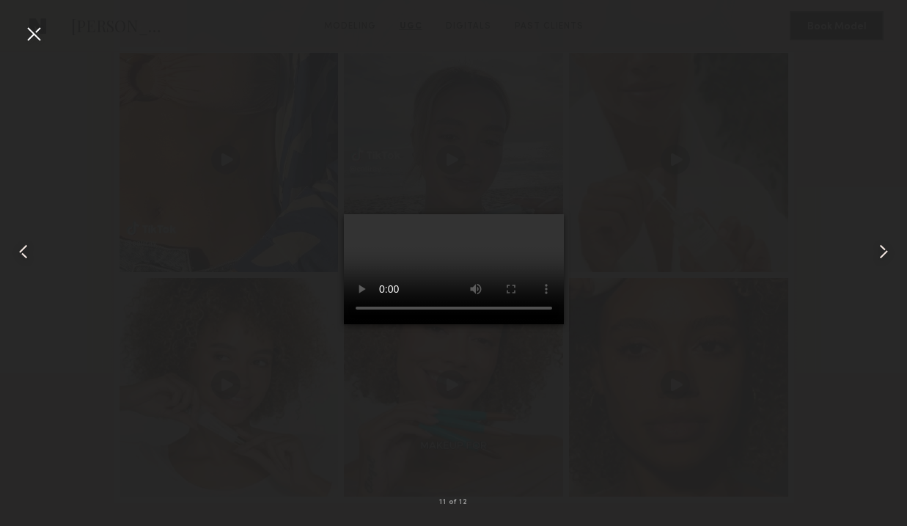
click at [26, 34] on div at bounding box center [33, 33] width 23 height 23
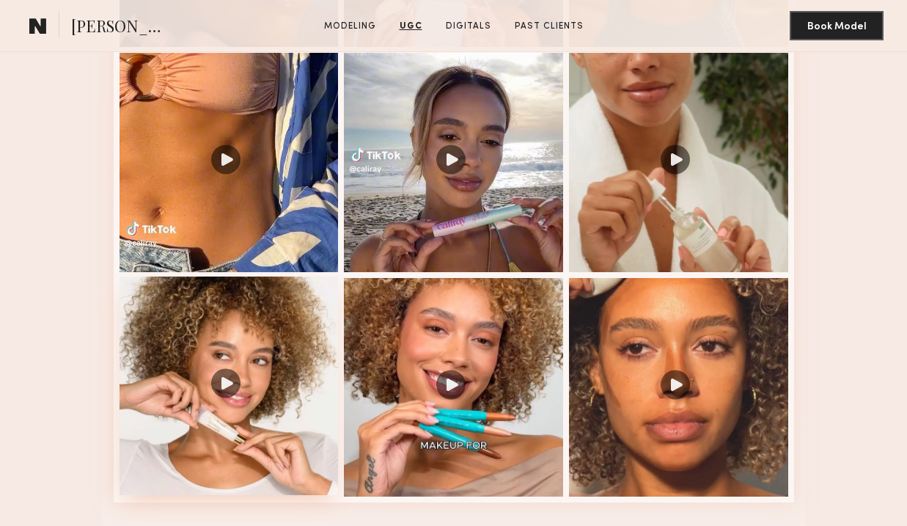
click at [226, 388] on div at bounding box center [228, 385] width 219 height 219
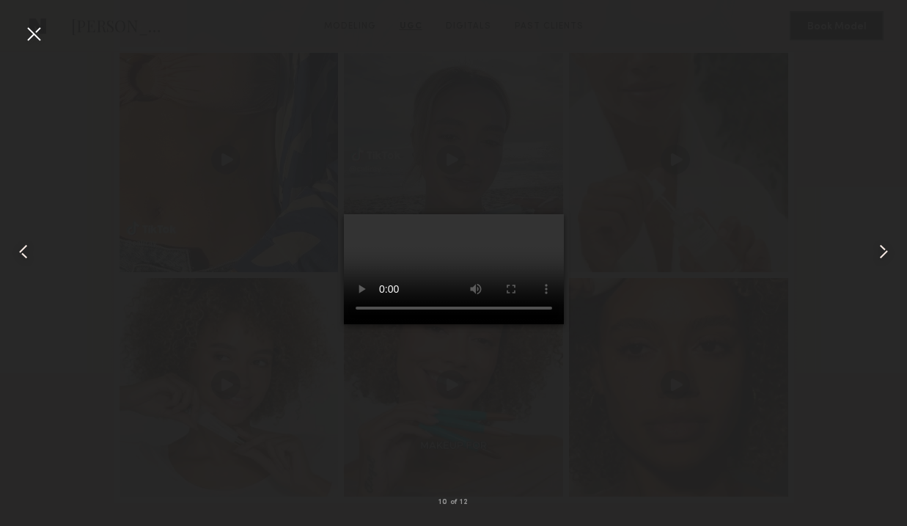
click at [32, 38] on div at bounding box center [33, 33] width 23 height 23
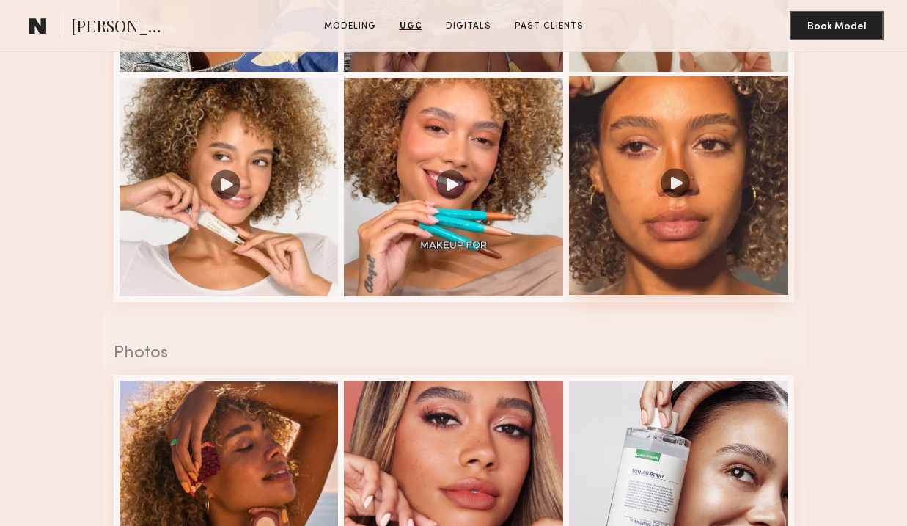
scroll to position [2069, 0]
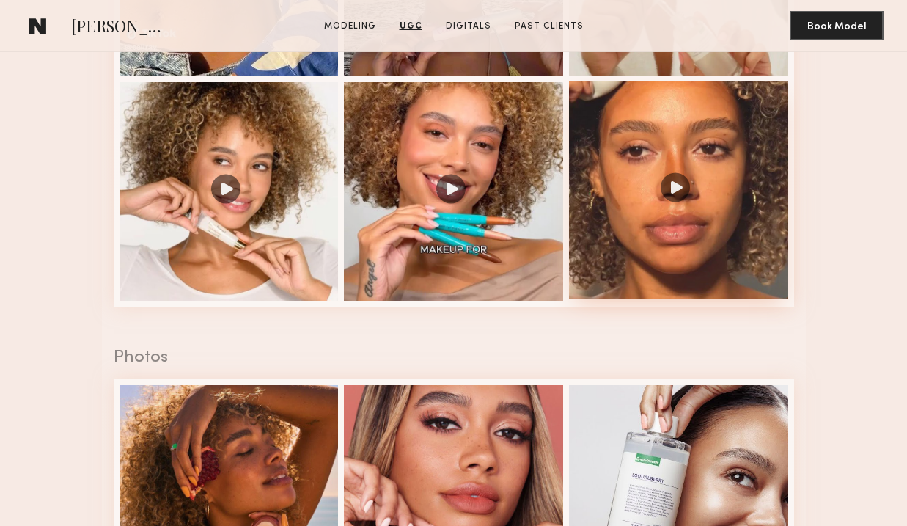
click at [683, 172] on div at bounding box center [678, 190] width 219 height 219
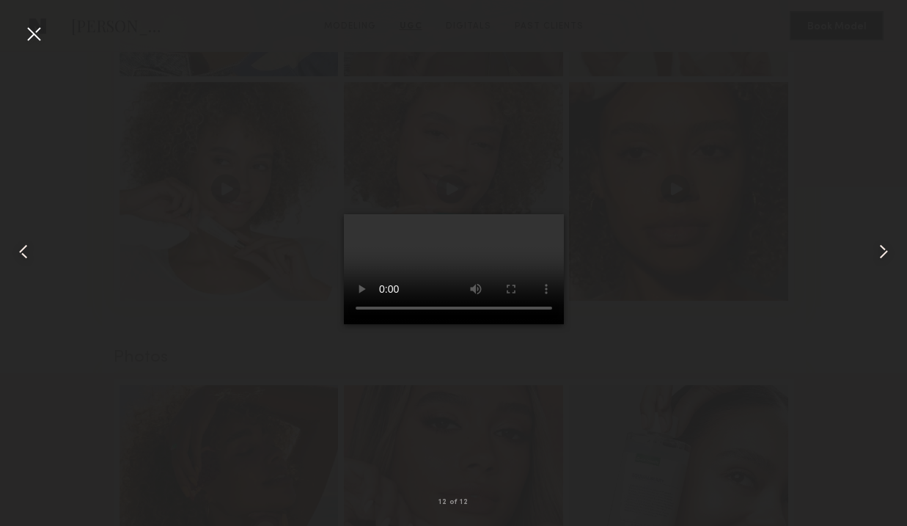
click at [29, 40] on div at bounding box center [33, 33] width 23 height 23
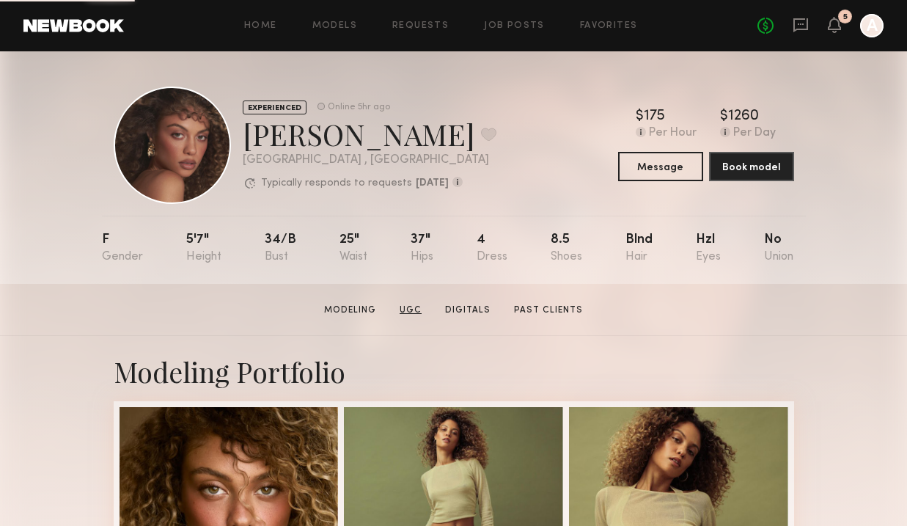
click at [410, 311] on link "UGC" at bounding box center [411, 309] width 34 height 13
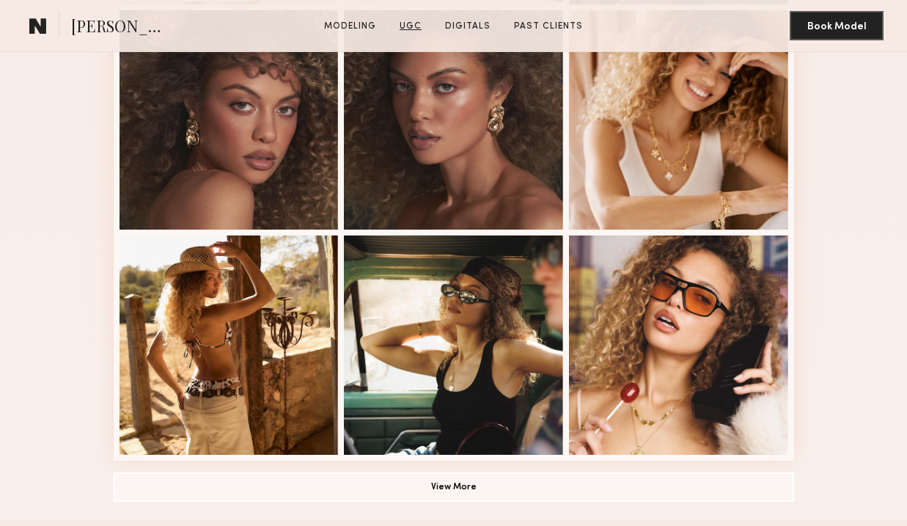
scroll to position [1276, 0]
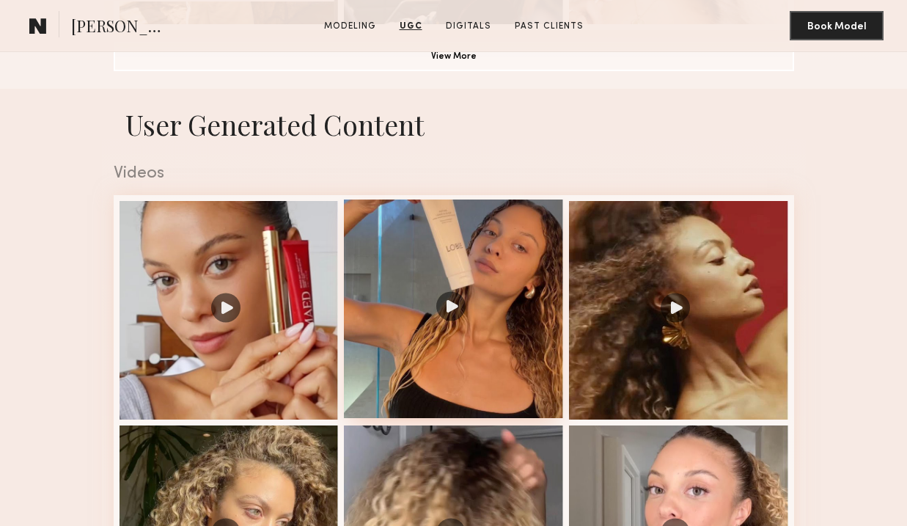
click at [452, 265] on div at bounding box center [453, 308] width 219 height 219
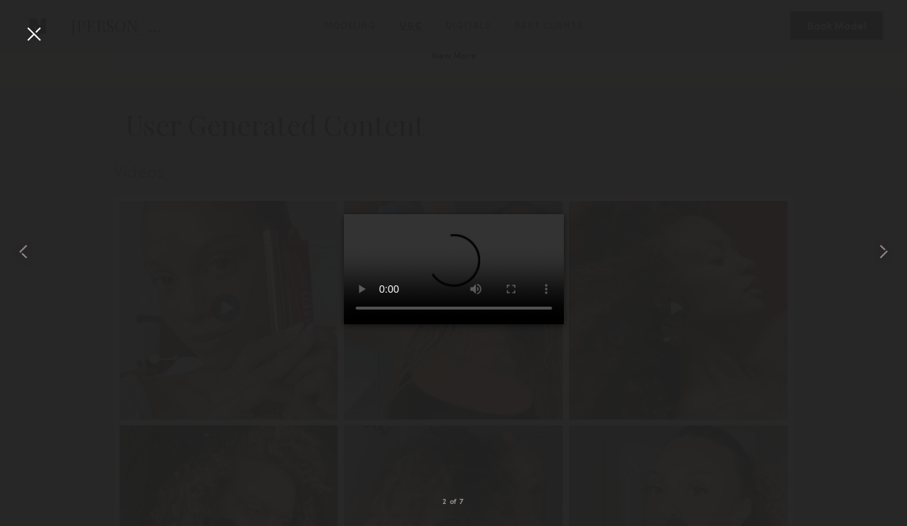
click at [32, 29] on div at bounding box center [33, 33] width 23 height 23
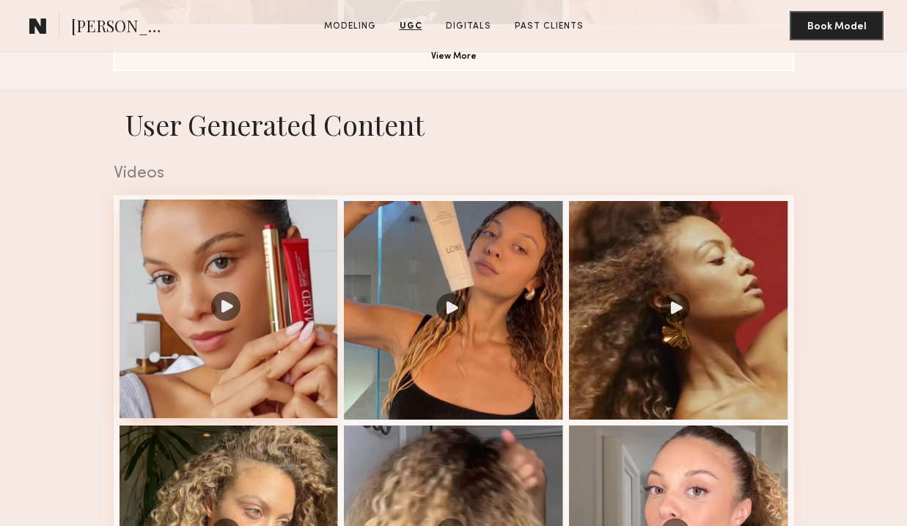
click at [199, 304] on div at bounding box center [228, 308] width 219 height 219
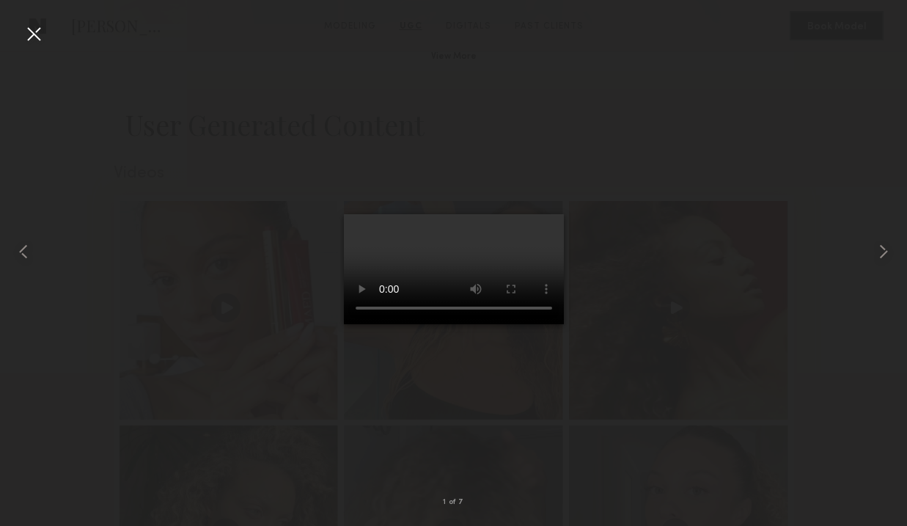
click at [31, 38] on div at bounding box center [33, 33] width 23 height 23
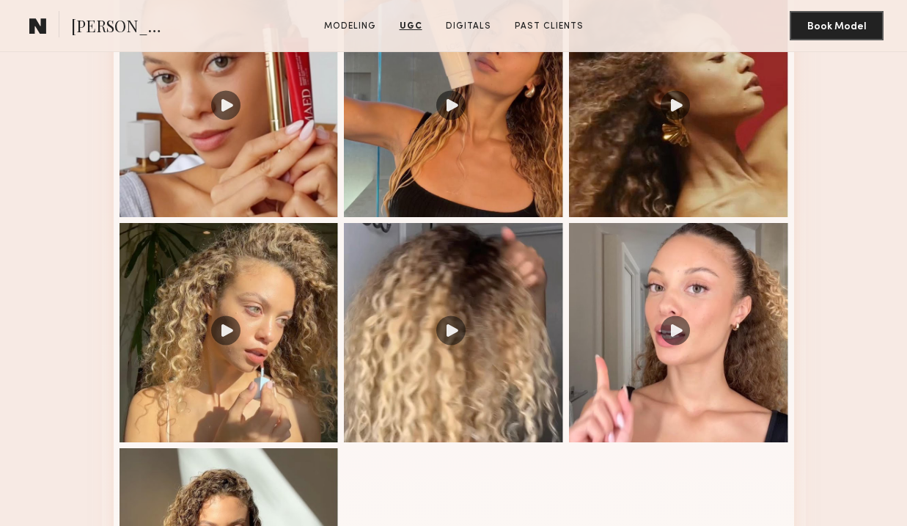
scroll to position [1500, 0]
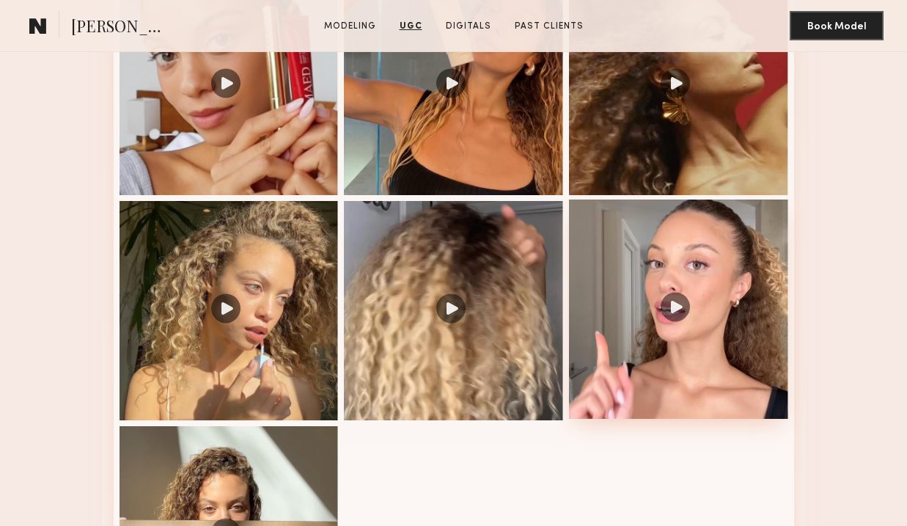
click at [701, 342] on div at bounding box center [678, 308] width 219 height 219
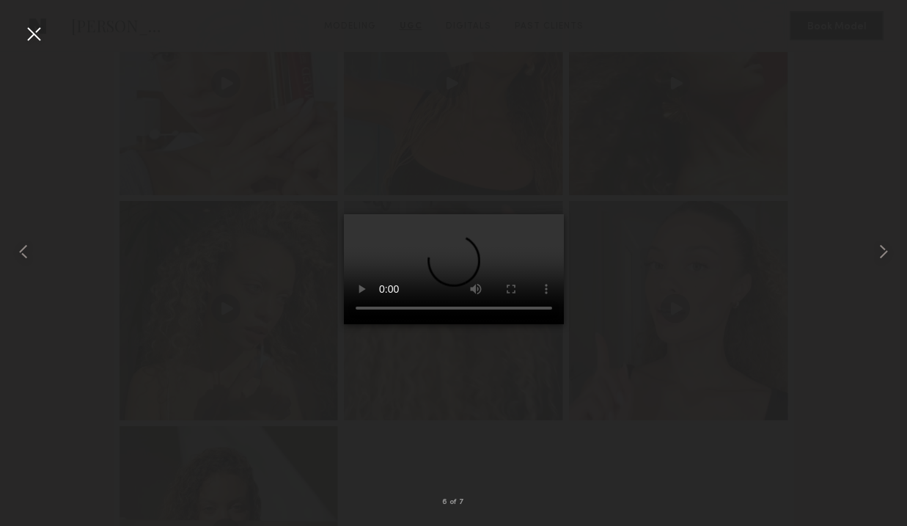
click at [32, 37] on div at bounding box center [33, 33] width 23 height 23
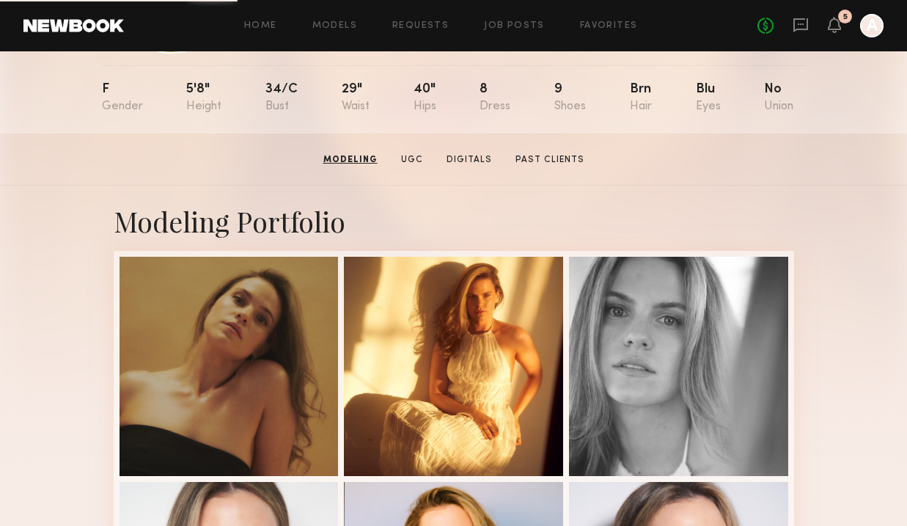
scroll to position [149, 0]
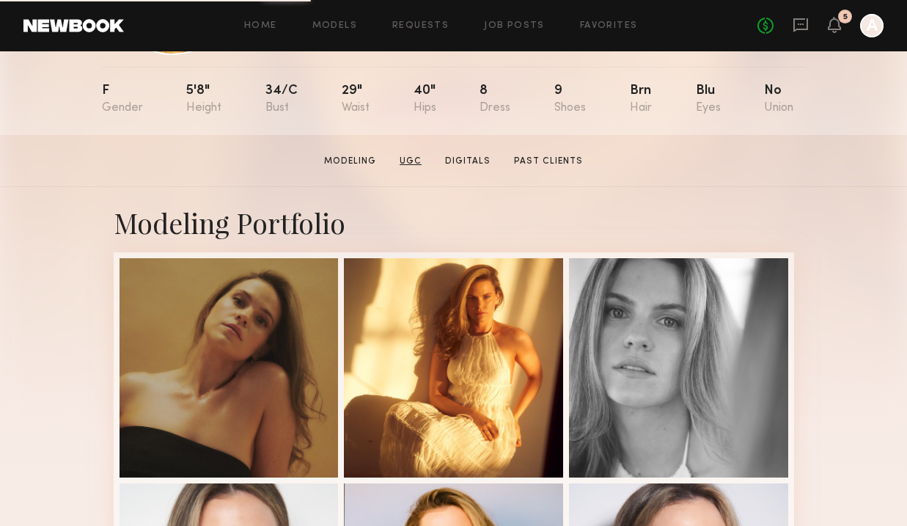
click at [408, 159] on link "UGC" at bounding box center [411, 161] width 34 height 13
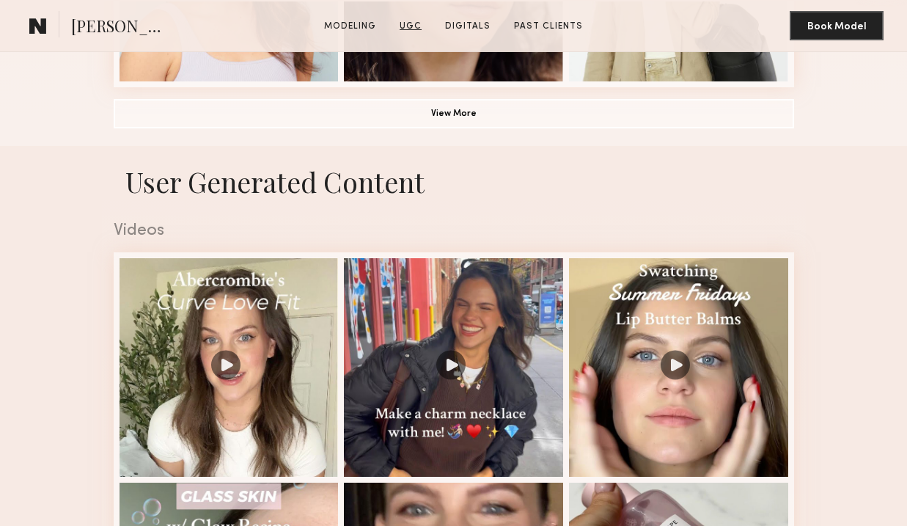
scroll to position [1276, 0]
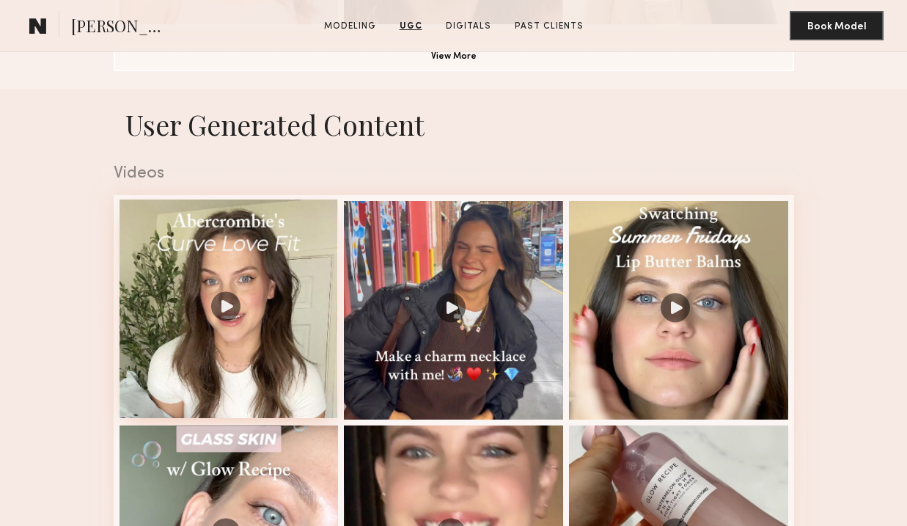
click at [265, 273] on div at bounding box center [228, 308] width 219 height 219
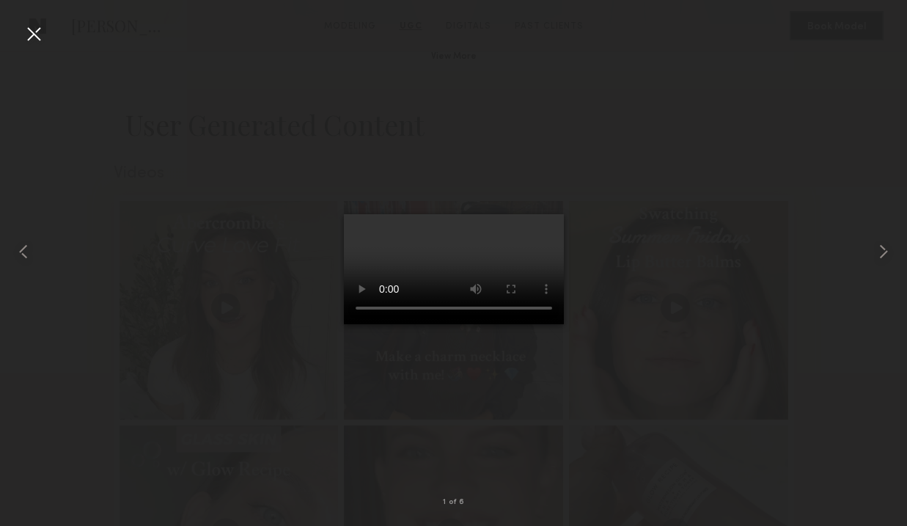
click at [37, 38] on div at bounding box center [33, 33] width 23 height 23
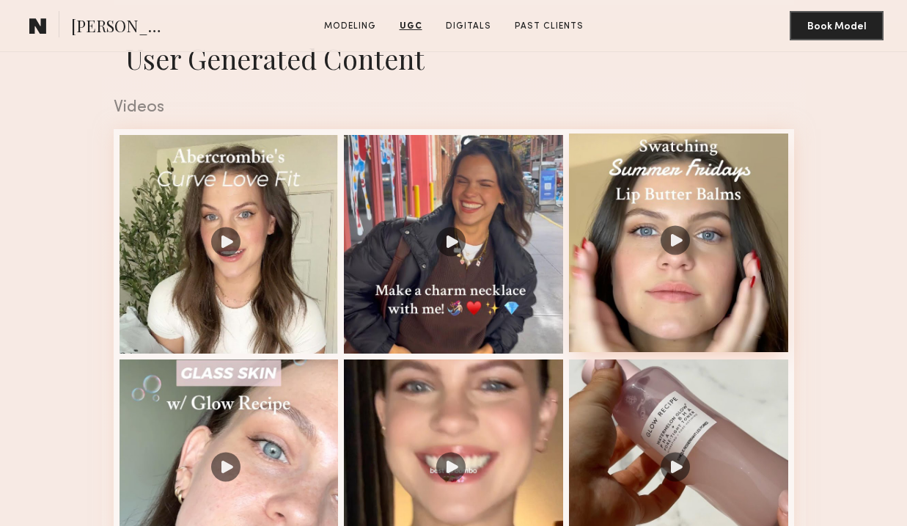
scroll to position [1344, 0]
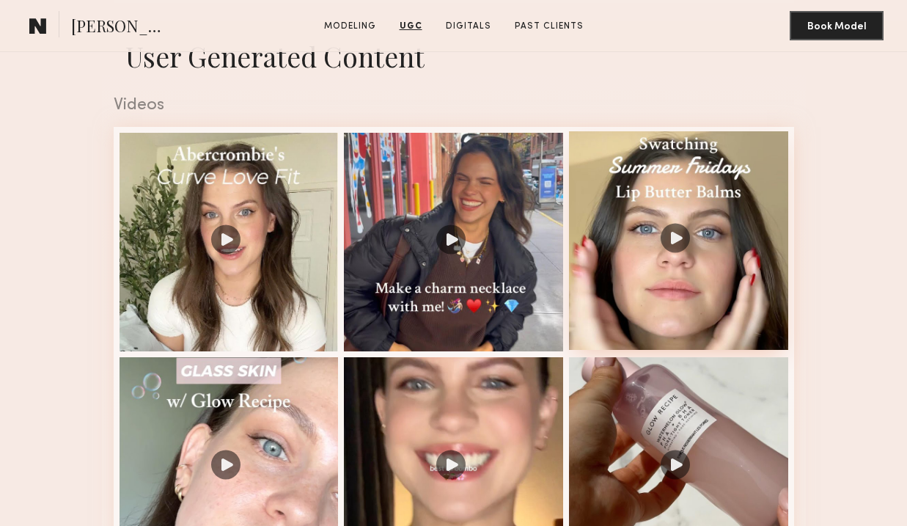
click at [723, 278] on div at bounding box center [678, 240] width 219 height 219
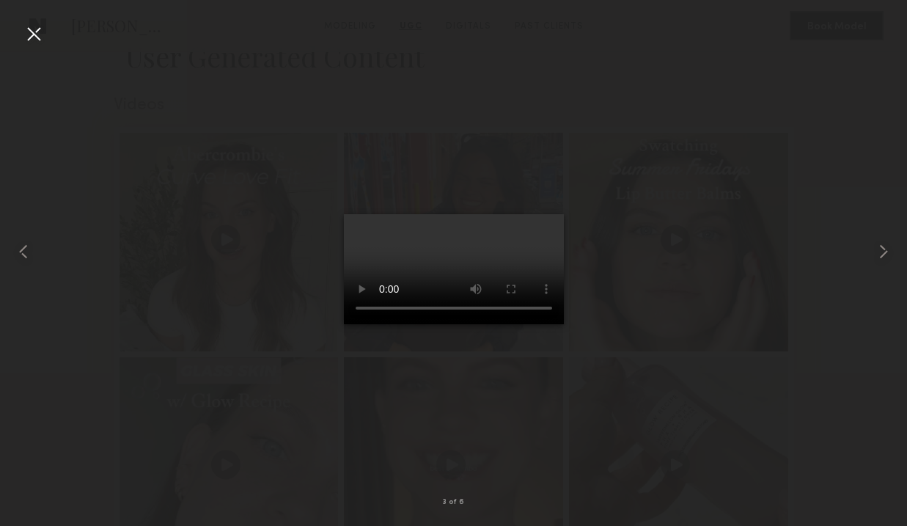
click at [40, 30] on div at bounding box center [33, 33] width 23 height 23
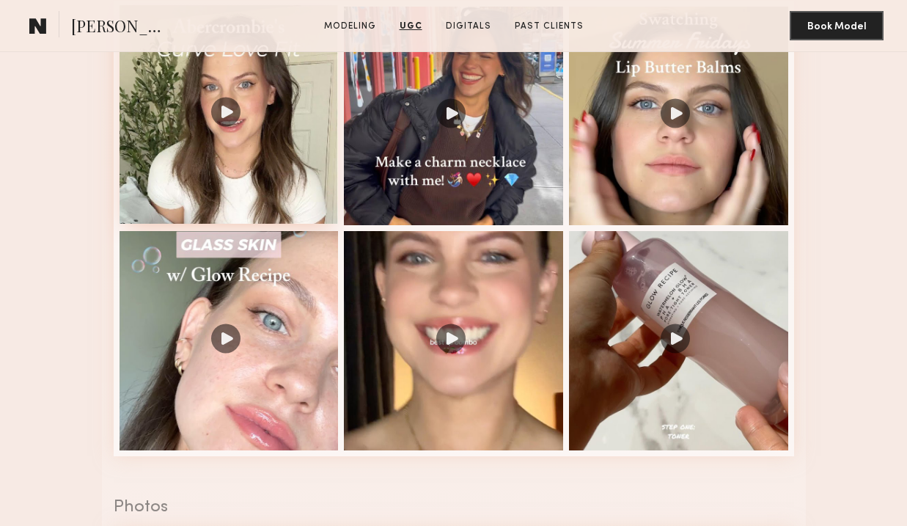
scroll to position [1487, 0]
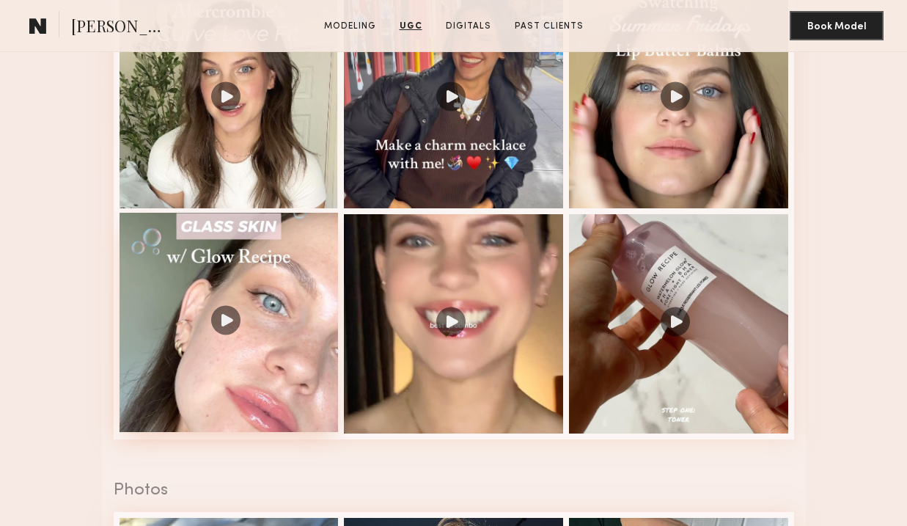
click at [228, 288] on div at bounding box center [228, 322] width 219 height 219
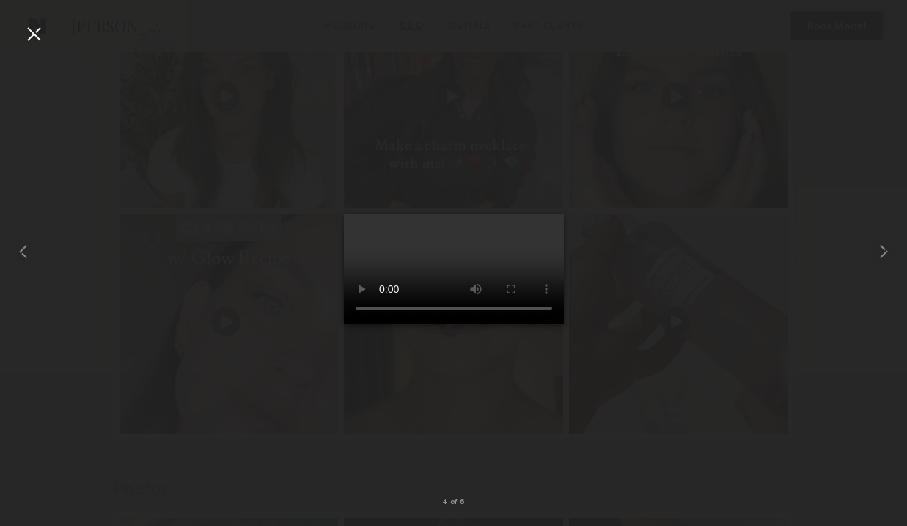
click at [32, 35] on div at bounding box center [33, 33] width 23 height 23
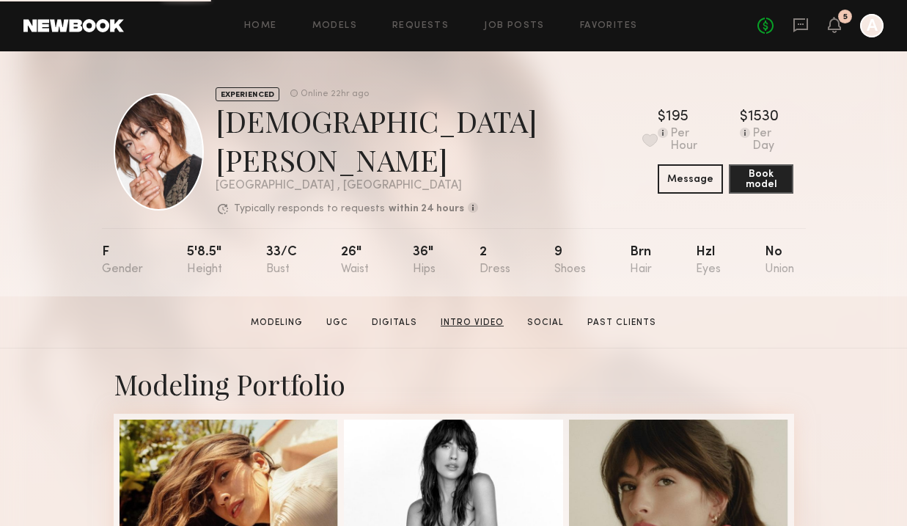
click at [476, 316] on link "Intro Video" at bounding box center [472, 322] width 75 height 13
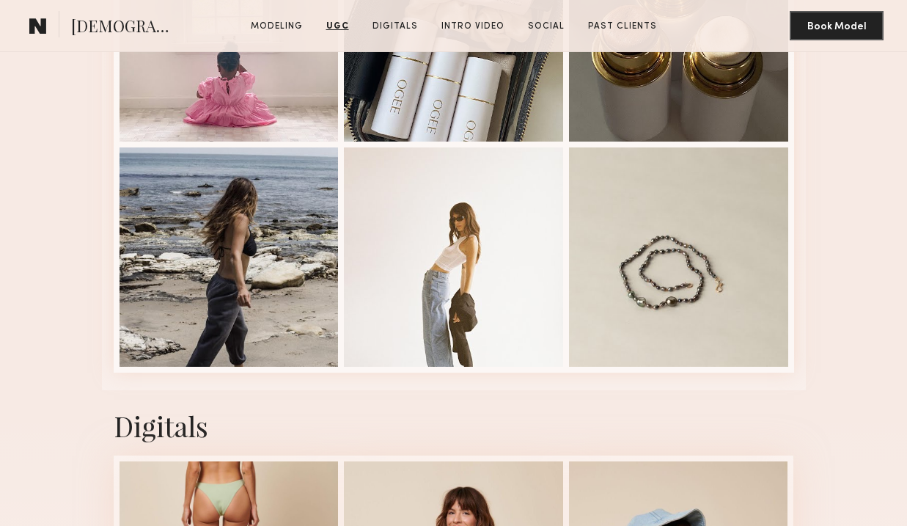
scroll to position [2200, 0]
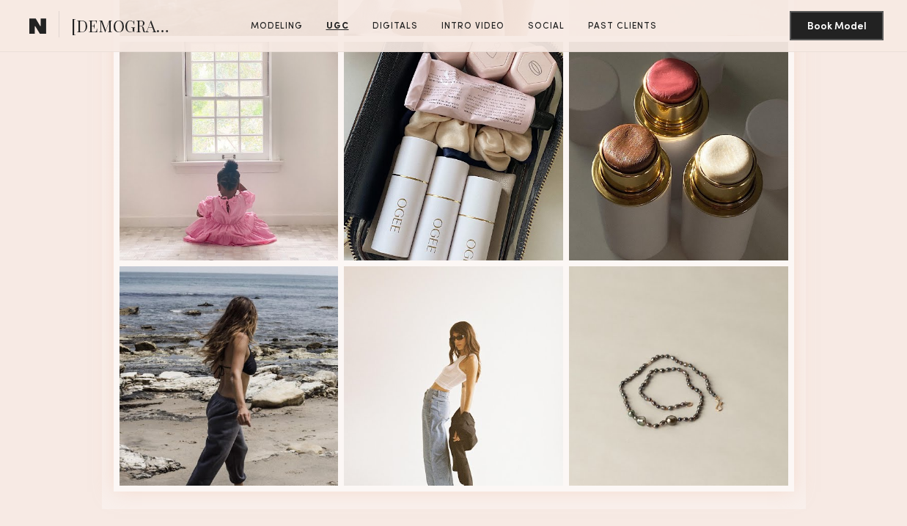
click at [349, 22] on link "UGC" at bounding box center [337, 26] width 34 height 13
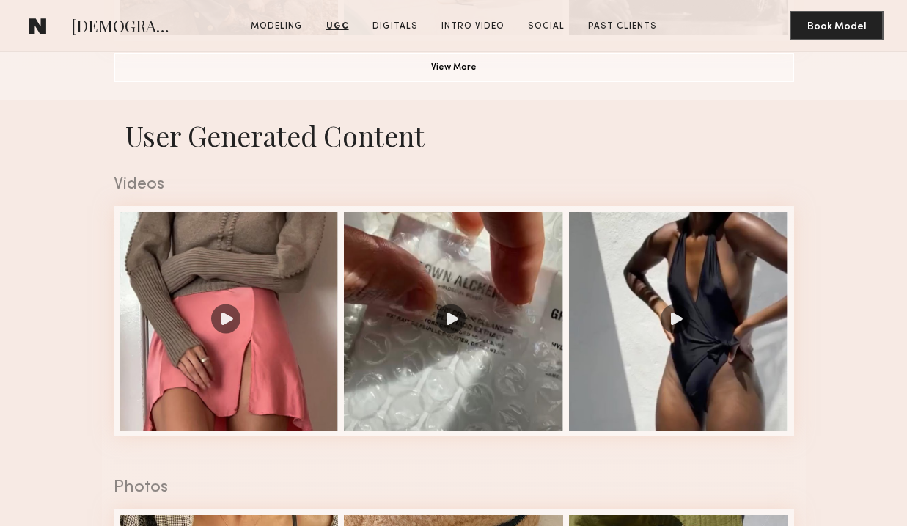
scroll to position [1277, 0]
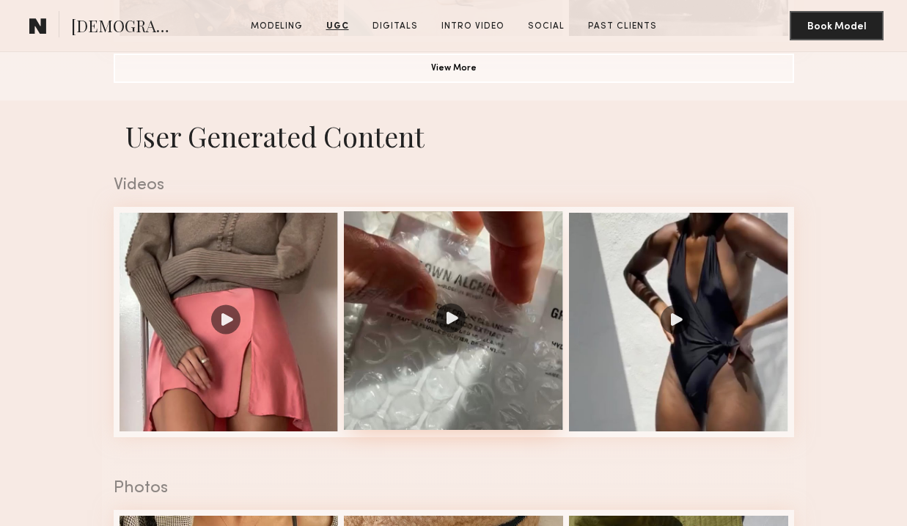
click at [494, 228] on div at bounding box center [453, 320] width 219 height 219
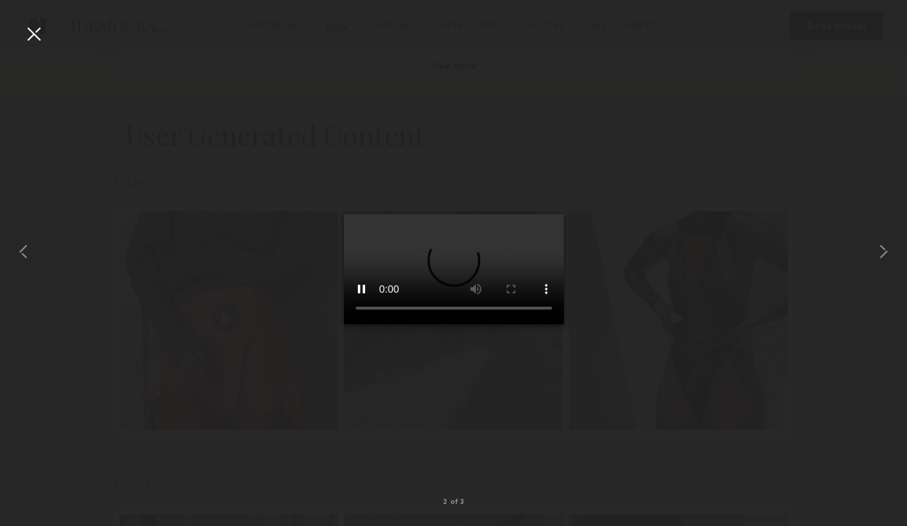
scroll to position [1272, 0]
click at [37, 33] on div at bounding box center [33, 33] width 23 height 23
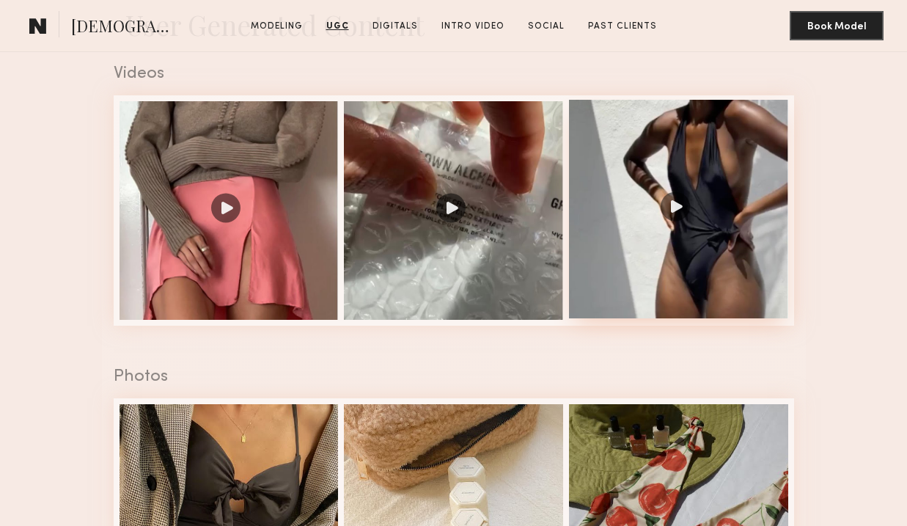
scroll to position [1383, 0]
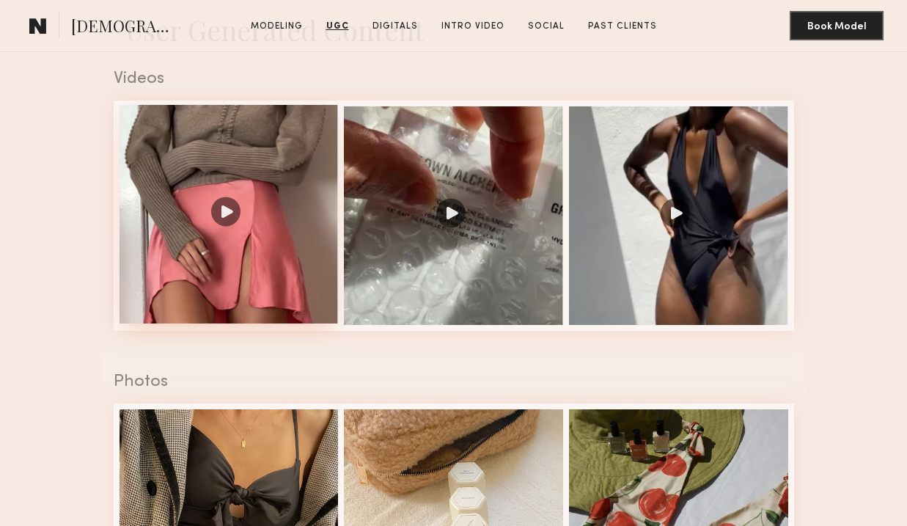
click at [265, 165] on div at bounding box center [228, 214] width 219 height 219
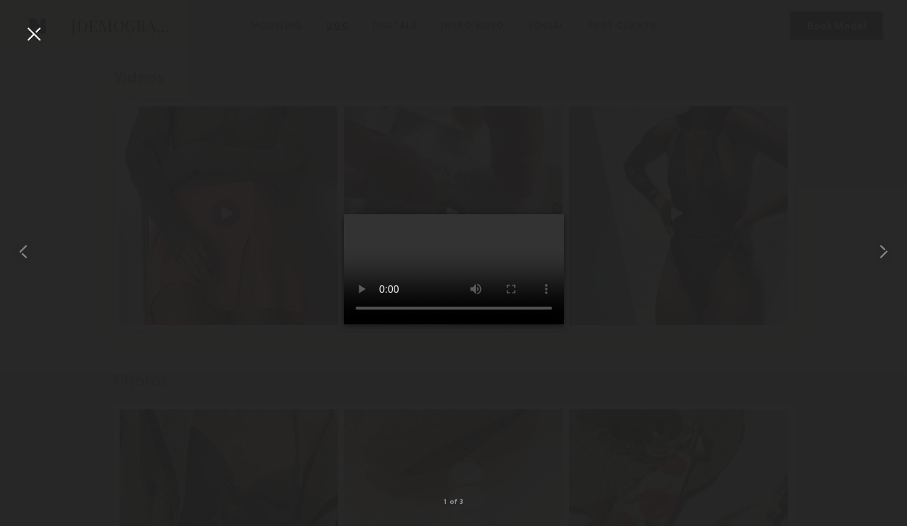
click at [34, 32] on div at bounding box center [33, 33] width 23 height 23
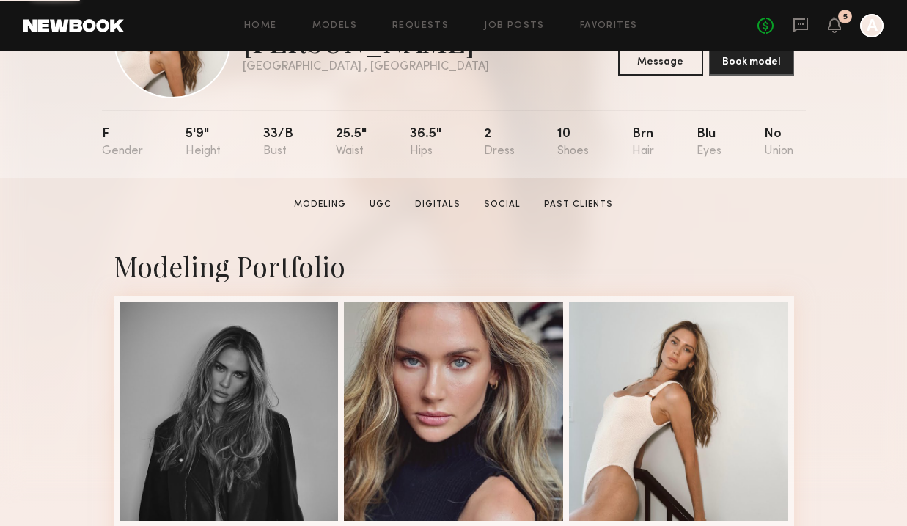
scroll to position [113, 0]
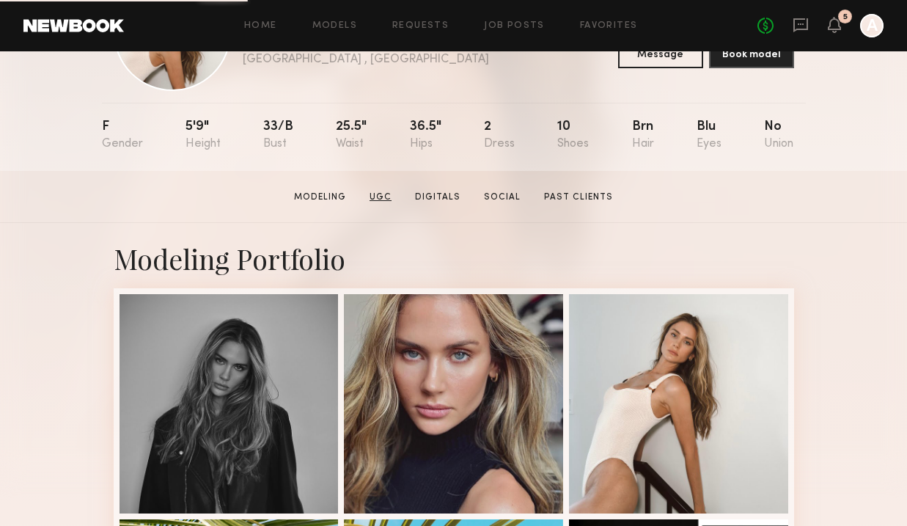
click at [382, 200] on link "UGC" at bounding box center [381, 197] width 34 height 13
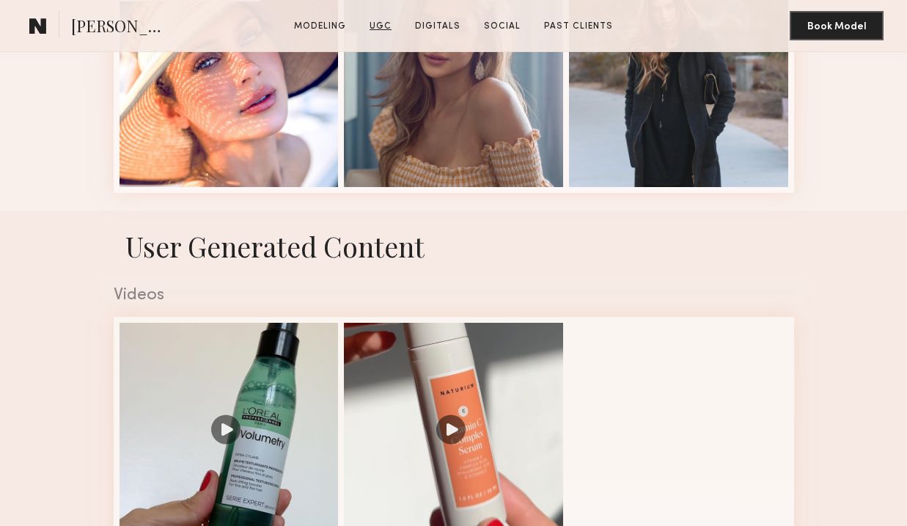
scroll to position [1010, 0]
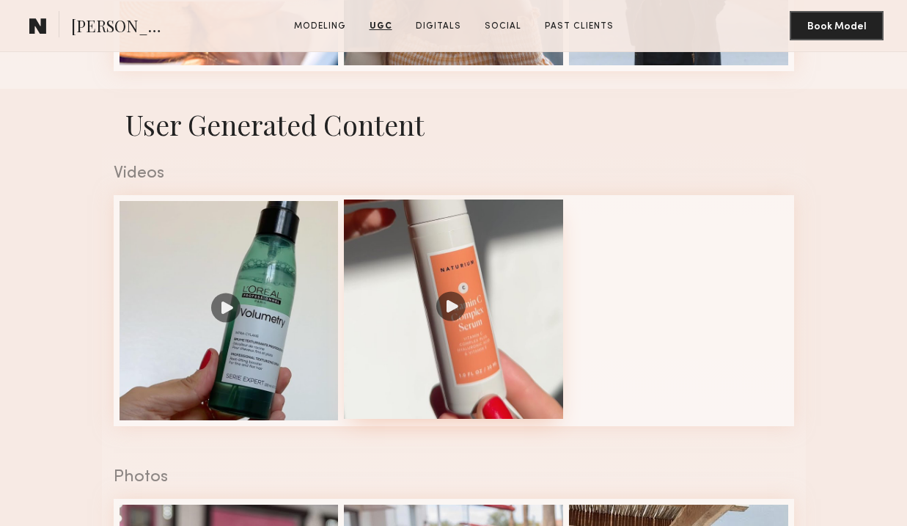
click at [432, 237] on div at bounding box center [453, 308] width 219 height 219
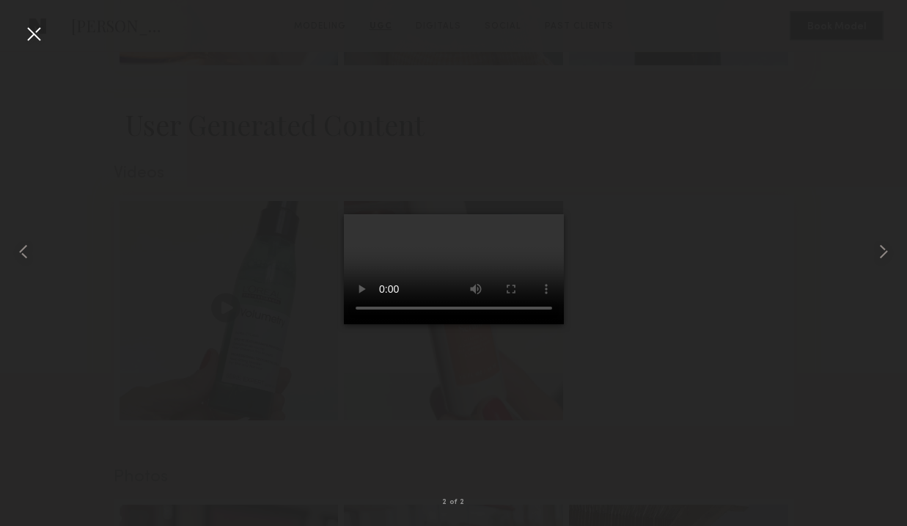
click at [29, 36] on div at bounding box center [33, 33] width 23 height 23
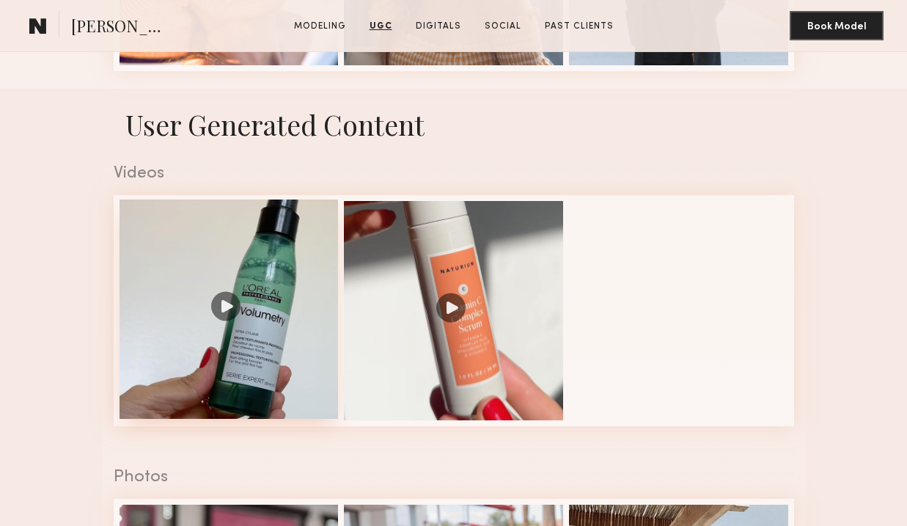
click at [262, 279] on div at bounding box center [228, 308] width 219 height 219
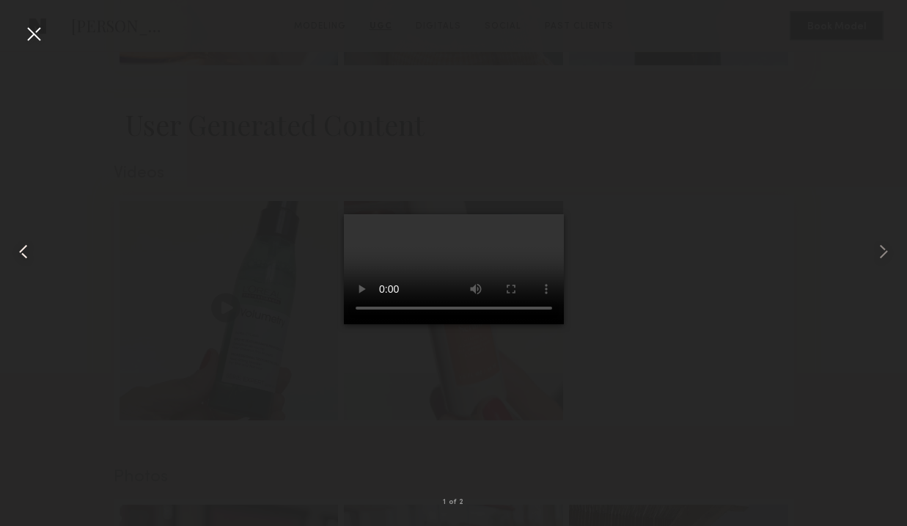
click at [32, 50] on div at bounding box center [18, 250] width 36 height 455
click at [28, 32] on div at bounding box center [33, 33] width 23 height 23
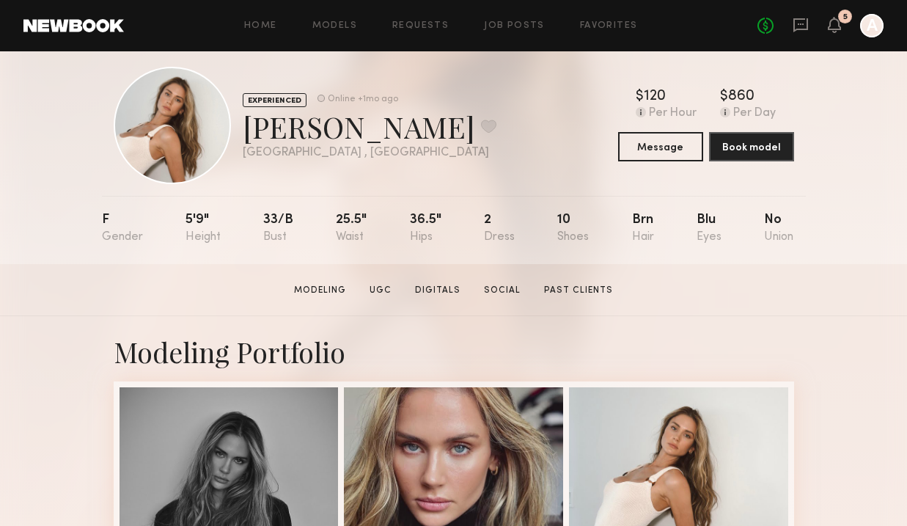
scroll to position [0, 0]
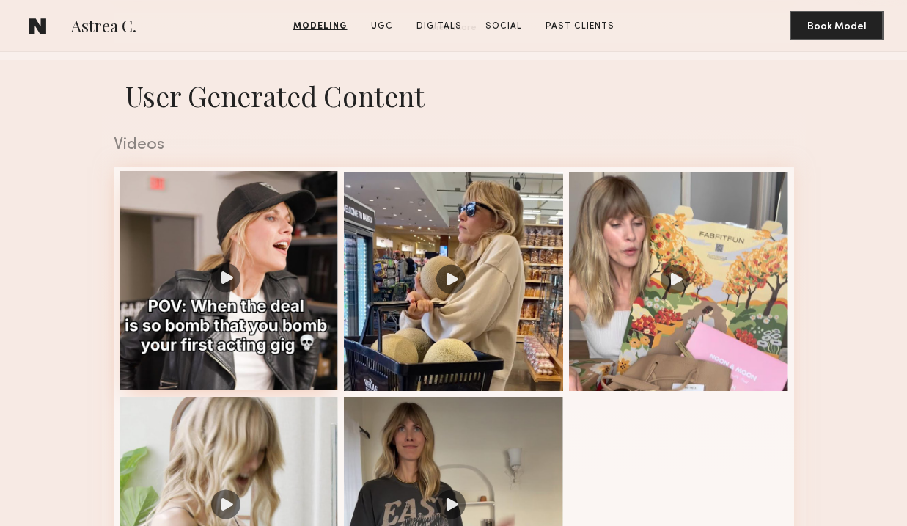
scroll to position [1319, 0]
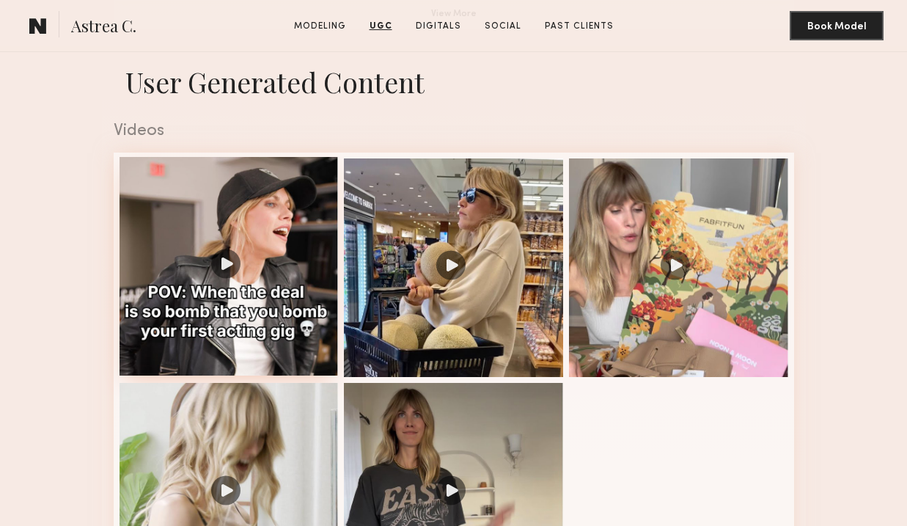
click at [226, 279] on div at bounding box center [228, 266] width 219 height 219
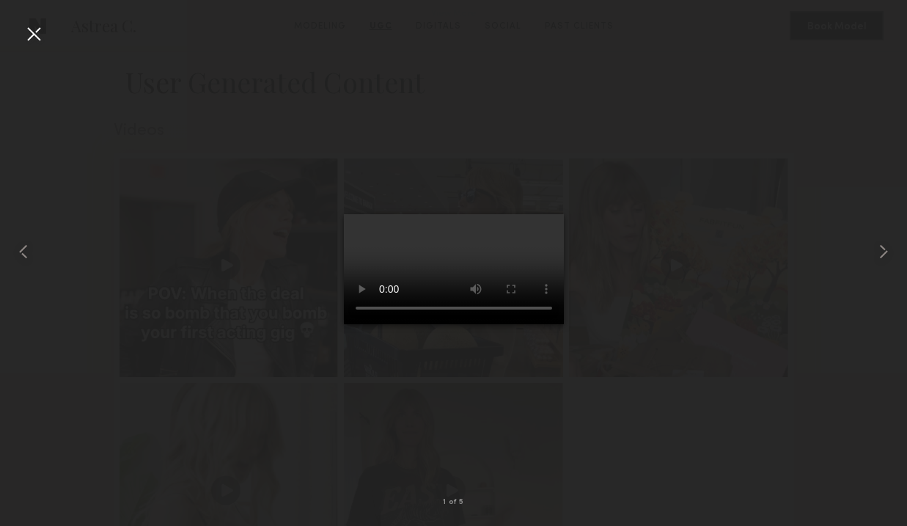
click at [31, 41] on div at bounding box center [33, 33] width 23 height 23
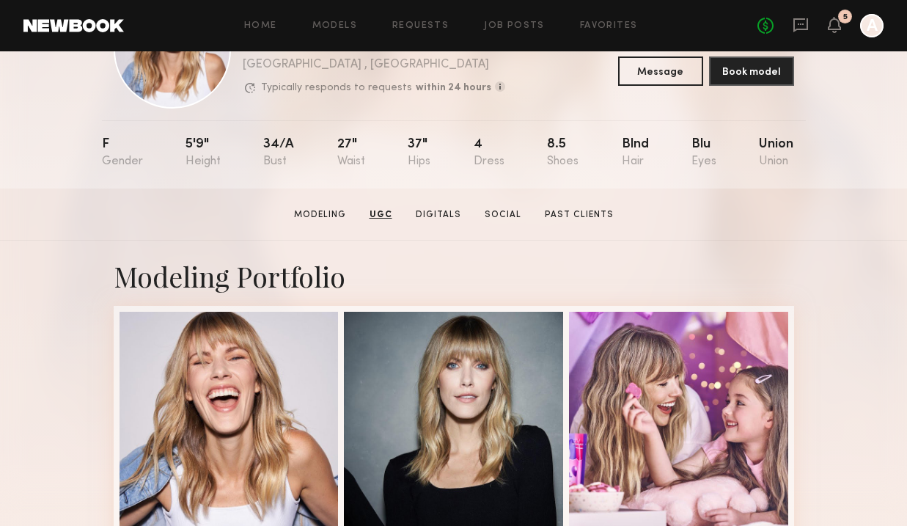
scroll to position [0, 0]
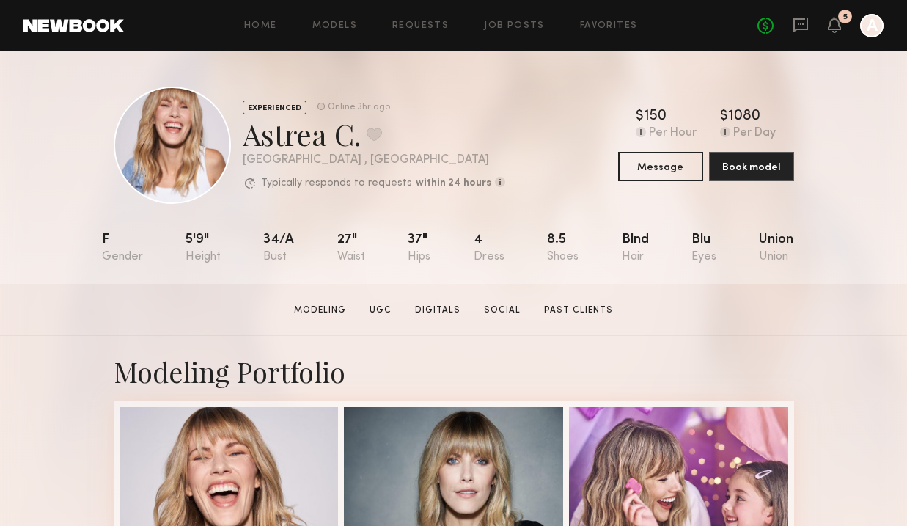
click at [246, 324] on section "Astrea C. Modeling UGC Digitals Social Past Clients Message Book Model" at bounding box center [453, 310] width 907 height 52
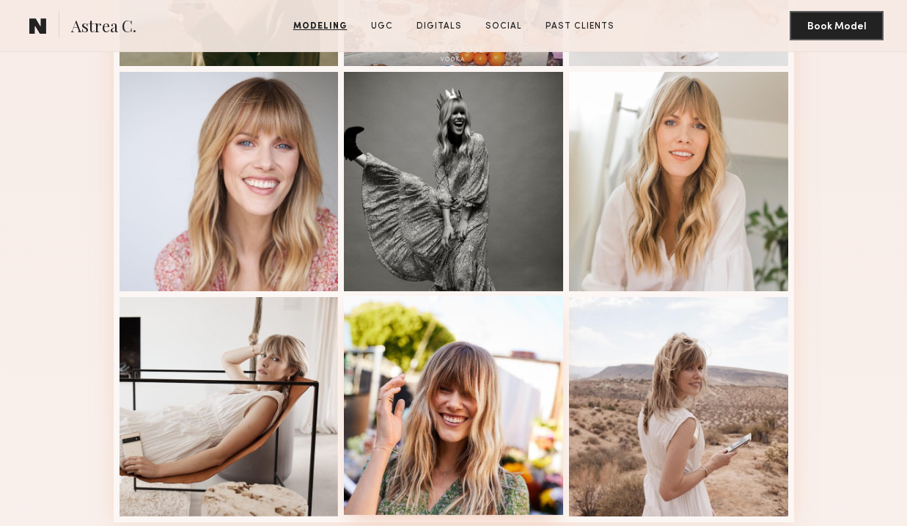
scroll to position [769, 0]
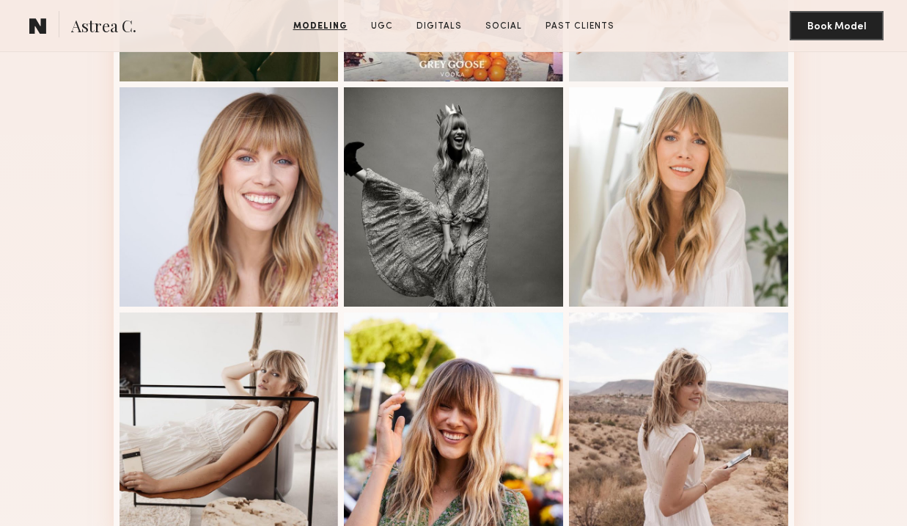
click at [71, 228] on div "Modeling Portfolio View More" at bounding box center [453, 81] width 907 height 1029
click at [246, 202] on div at bounding box center [228, 195] width 219 height 219
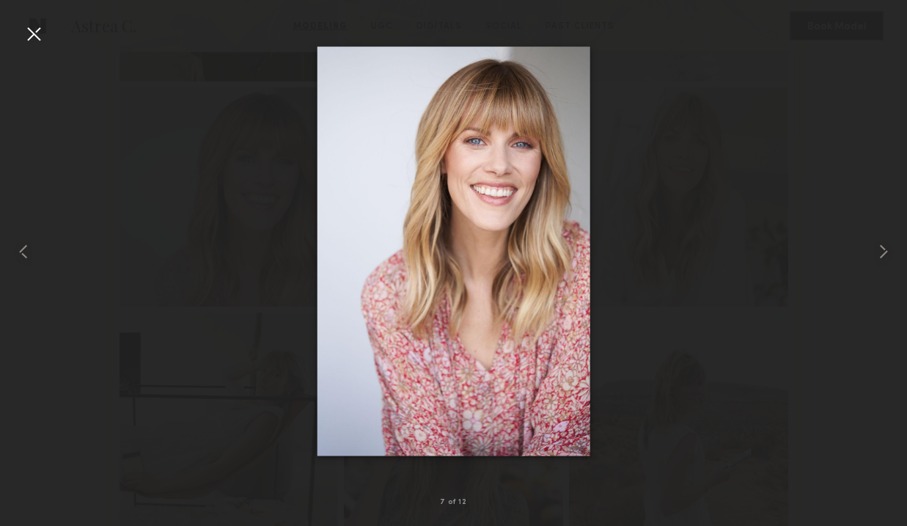
click at [34, 39] on div at bounding box center [33, 33] width 23 height 23
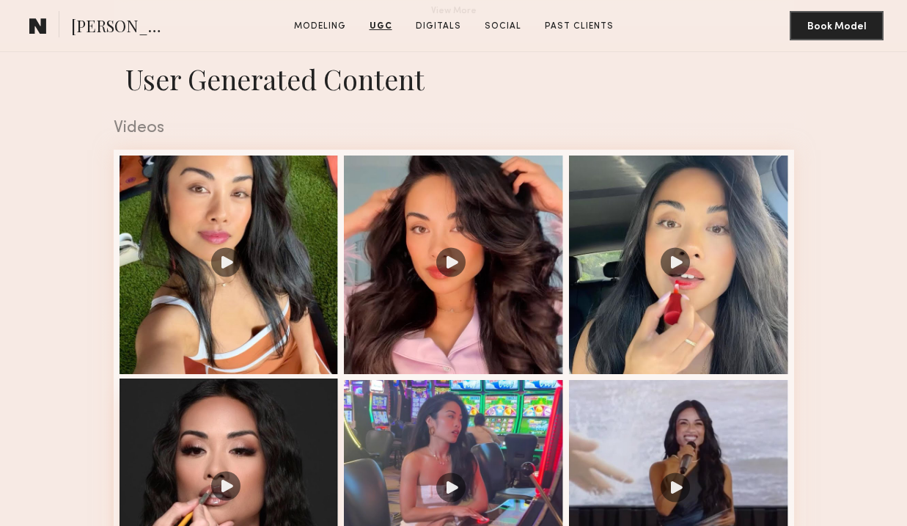
scroll to position [1304, 0]
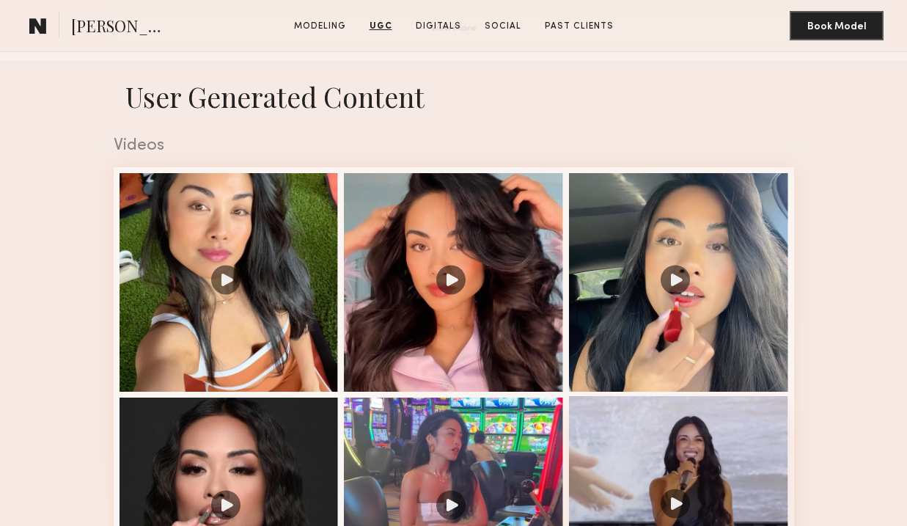
click at [601, 426] on div at bounding box center [678, 505] width 219 height 219
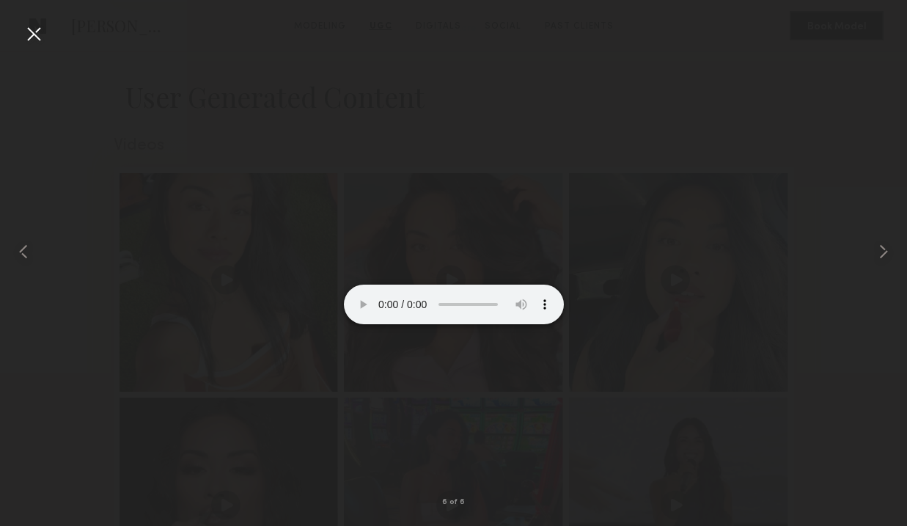
click at [31, 28] on div at bounding box center [33, 33] width 23 height 23
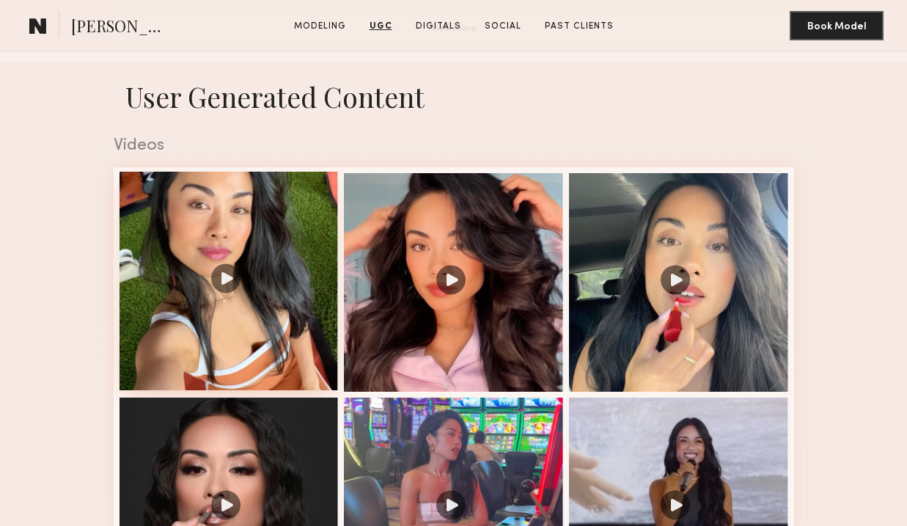
click at [174, 204] on div at bounding box center [228, 281] width 219 height 219
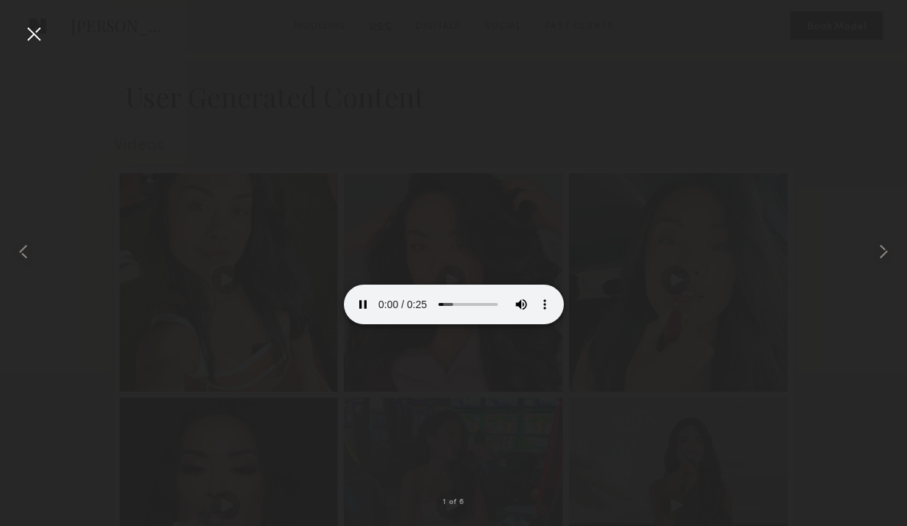
click at [46, 24] on div at bounding box center [453, 250] width 907 height 455
click at [33, 41] on div at bounding box center [33, 33] width 23 height 23
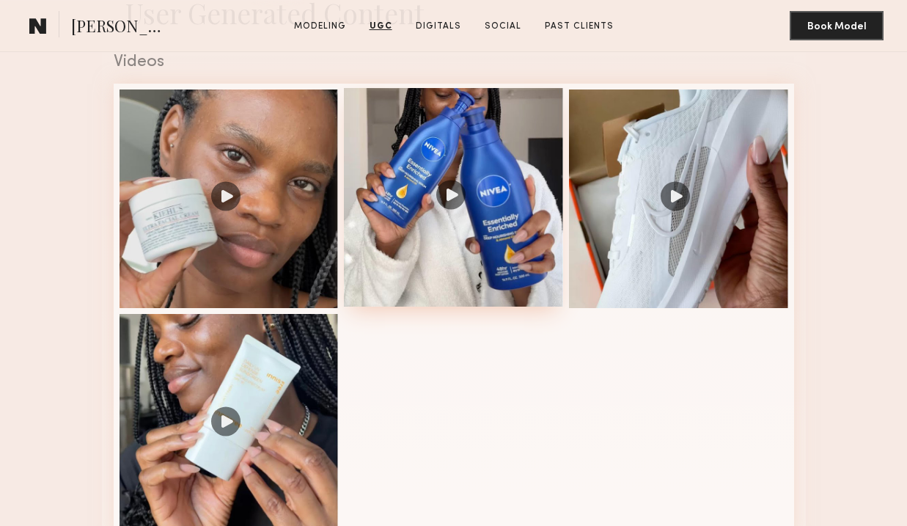
scroll to position [1386, 0]
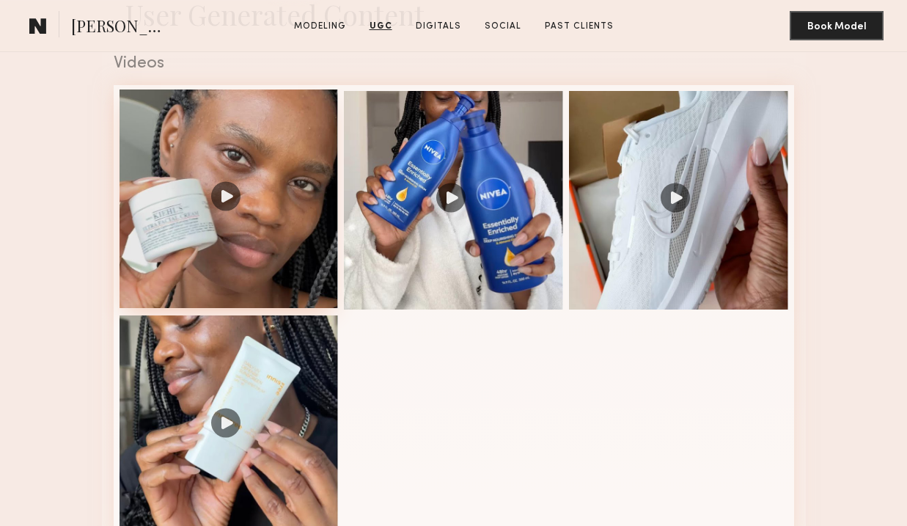
click at [292, 176] on div at bounding box center [228, 198] width 219 height 219
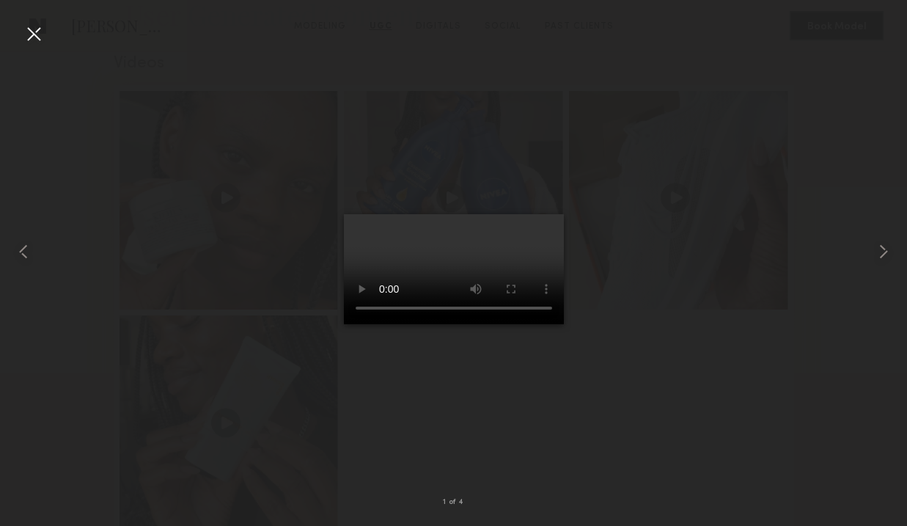
click at [35, 40] on div at bounding box center [33, 33] width 23 height 23
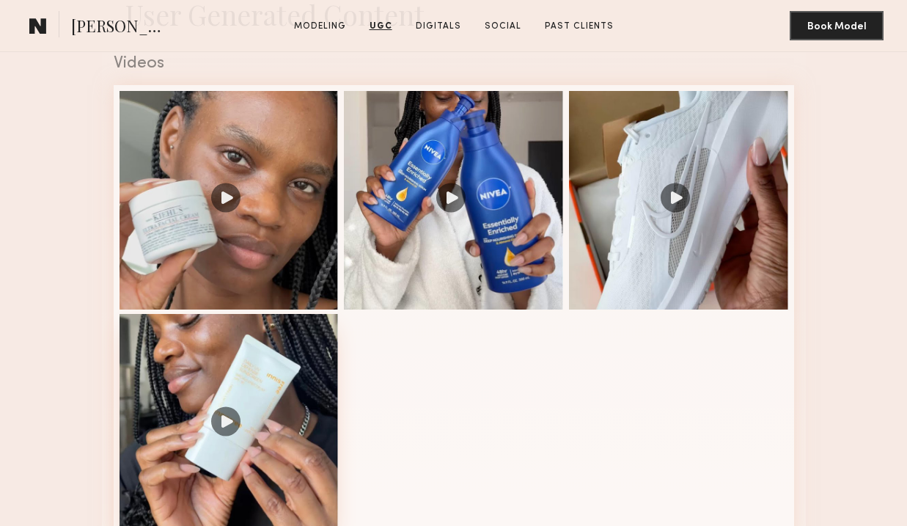
click at [306, 363] on div at bounding box center [228, 423] width 219 height 219
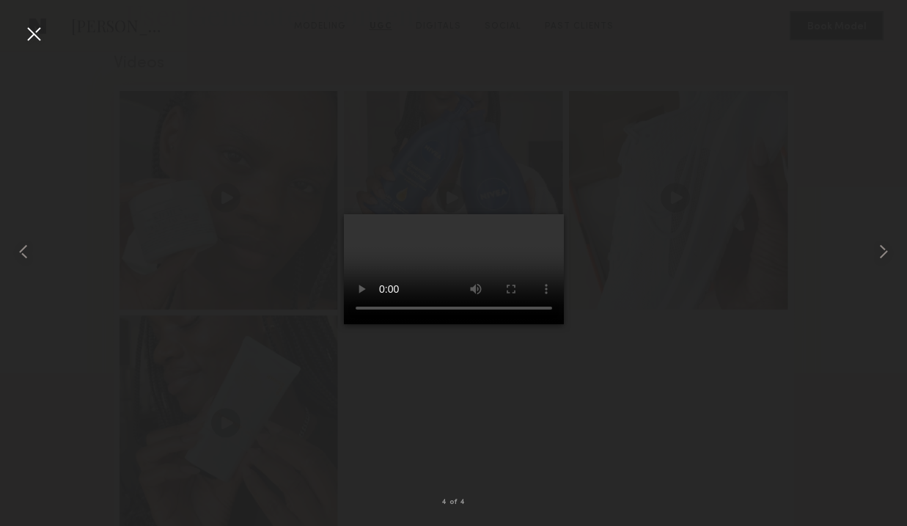
click at [37, 27] on div at bounding box center [33, 33] width 23 height 23
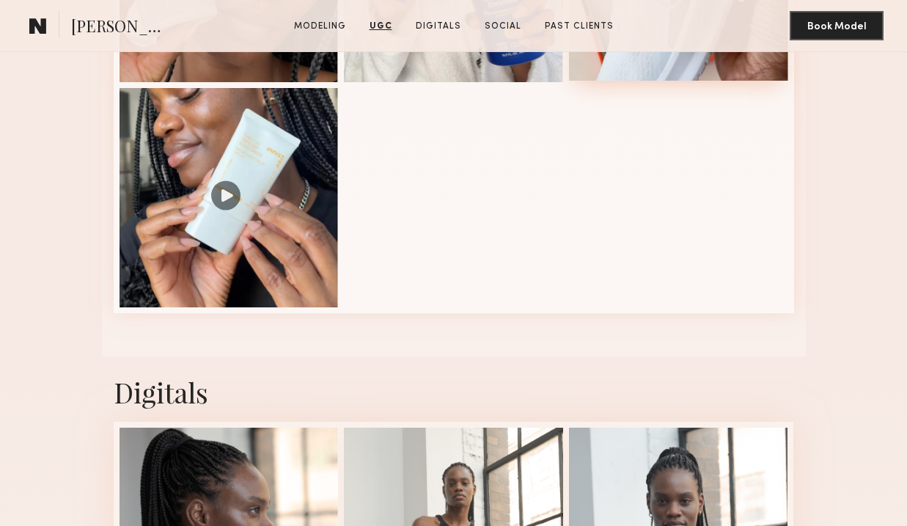
scroll to position [1660, 0]
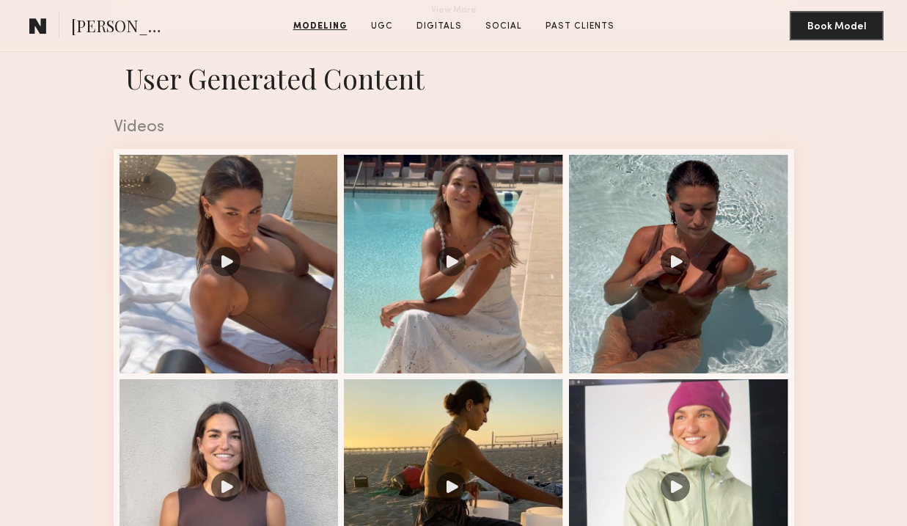
scroll to position [1324, 0]
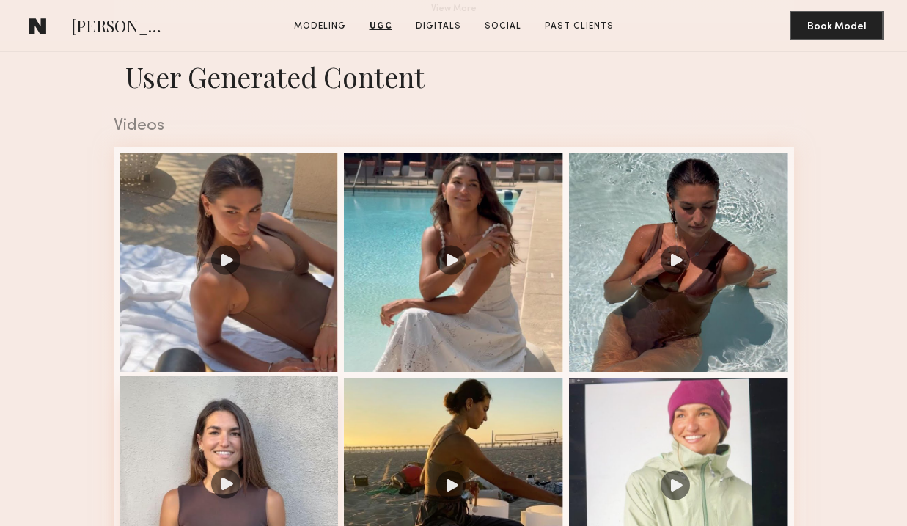
click at [251, 424] on div at bounding box center [228, 485] width 219 height 219
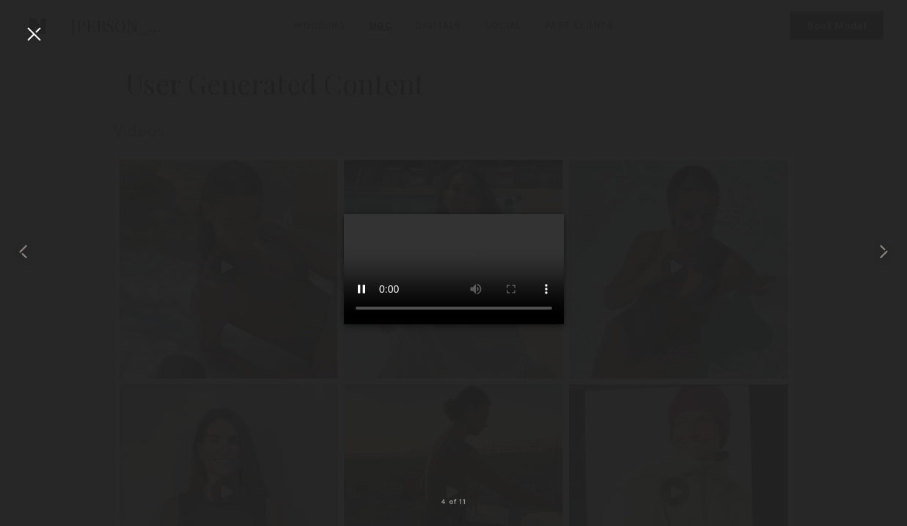
scroll to position [1316, 0]
click at [32, 34] on div at bounding box center [33, 33] width 23 height 23
